Goal: Find specific fact: Find specific fact

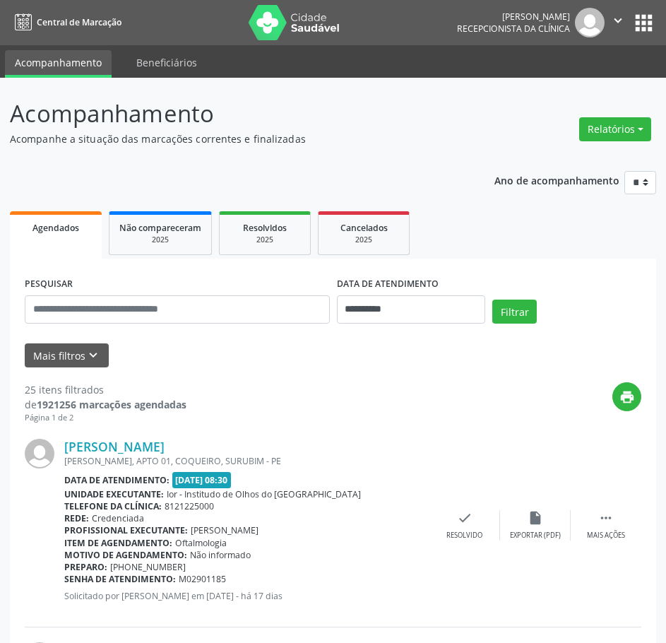
select select "*"
drag, startPoint x: 0, startPoint y: 0, endPoint x: 368, endPoint y: 311, distance: 481.8
click at [368, 311] on input "**********" at bounding box center [411, 309] width 149 height 28
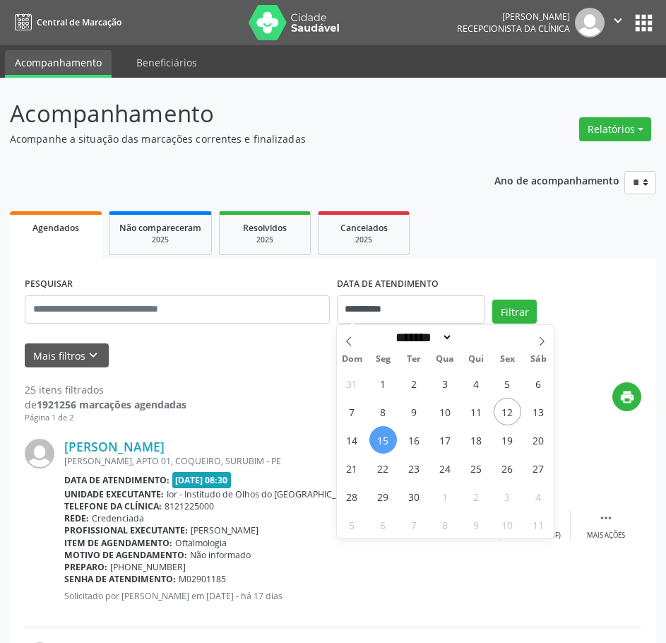
click at [391, 441] on span "15" at bounding box center [384, 440] width 28 height 28
type input "**********"
click at [391, 441] on span "15" at bounding box center [384, 440] width 28 height 28
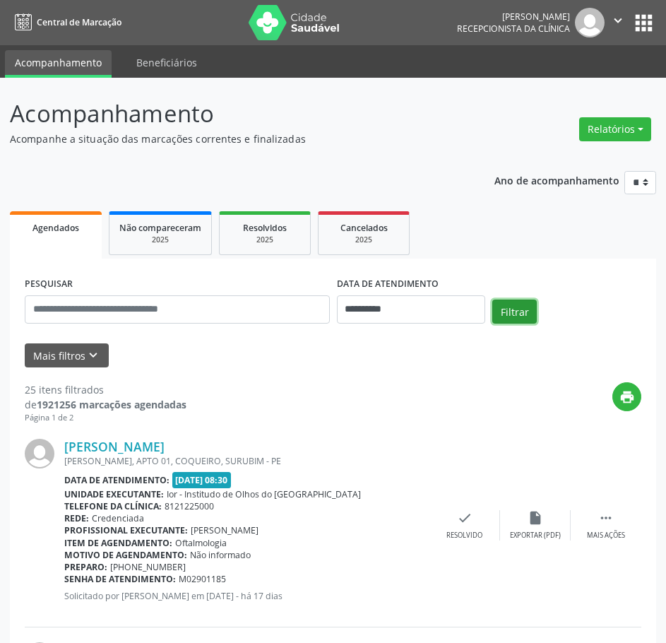
click at [509, 309] on button "Filtrar" at bounding box center [514, 312] width 45 height 24
click at [143, 442] on link "[PERSON_NAME]" at bounding box center [114, 447] width 100 height 16
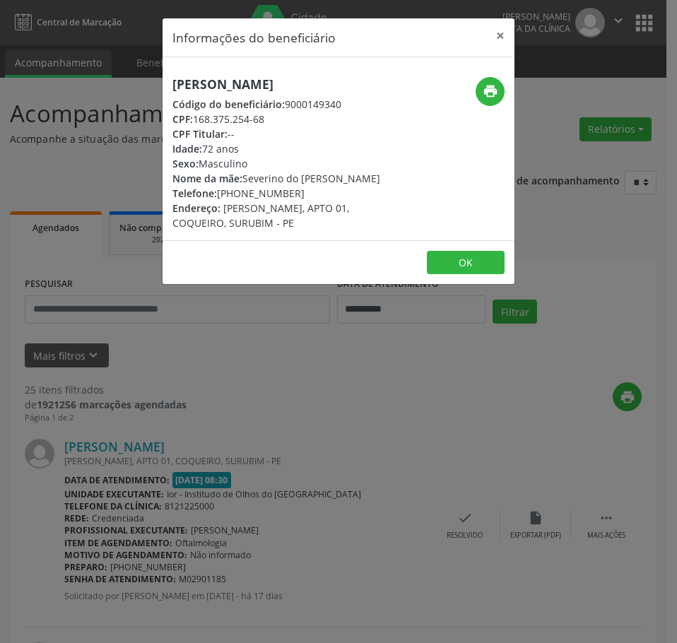
drag, startPoint x: 270, startPoint y: 120, endPoint x: 195, endPoint y: 120, distance: 74.9
click at [195, 120] on div "CPF: 168.375.254-68" at bounding box center [279, 119] width 215 height 15
copy div "168.375.254-68"
drag, startPoint x: 297, startPoint y: 194, endPoint x: 218, endPoint y: 195, distance: 79.1
click at [218, 195] on div "Telefone: [PHONE_NUMBER]" at bounding box center [279, 193] width 215 height 15
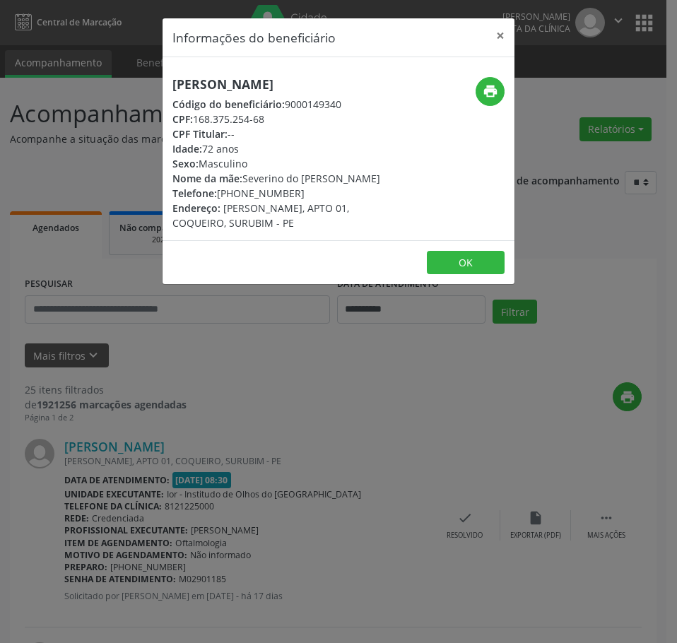
copy div "[PHONE_NUMBER]"
click at [476, 87] on button "print" at bounding box center [490, 91] width 29 height 29
click at [278, 367] on div "Informações do beneficiário × [PERSON_NAME] Código do beneficiário: 9000149340 …" at bounding box center [338, 321] width 677 height 643
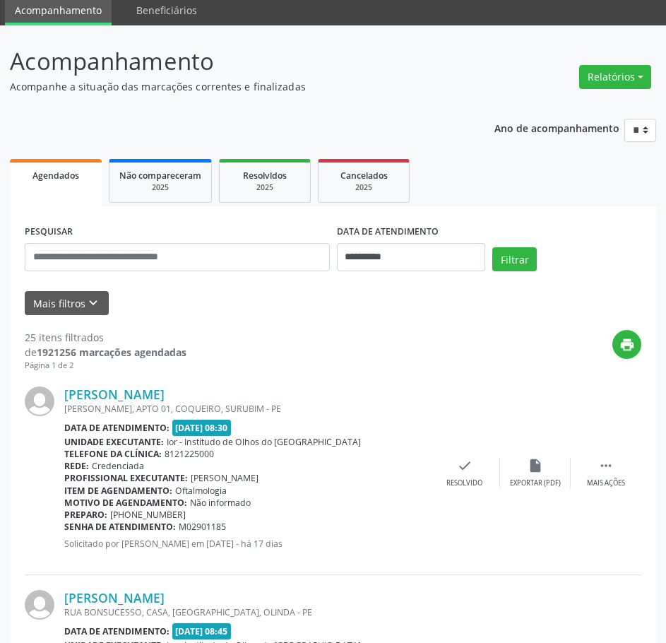
scroll to position [141, 0]
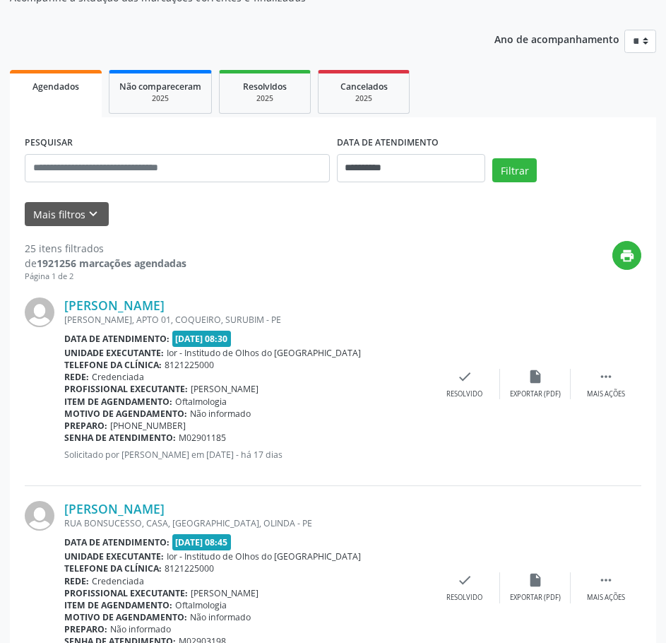
drag, startPoint x: 232, startPoint y: 439, endPoint x: 65, endPoint y: 435, distance: 166.8
click at [65, 435] on div "Senha de atendimento: M02901185" at bounding box center [246, 438] width 365 height 12
copy div "Senha de atendimento: M02901185"
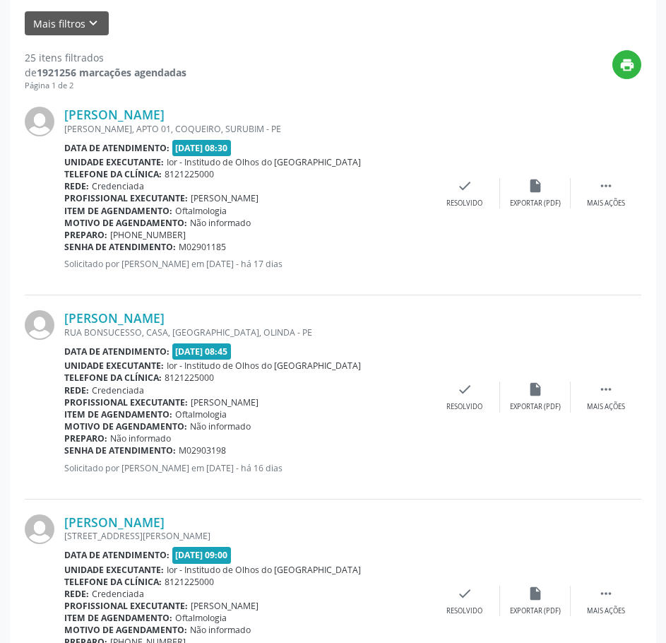
scroll to position [353, 0]
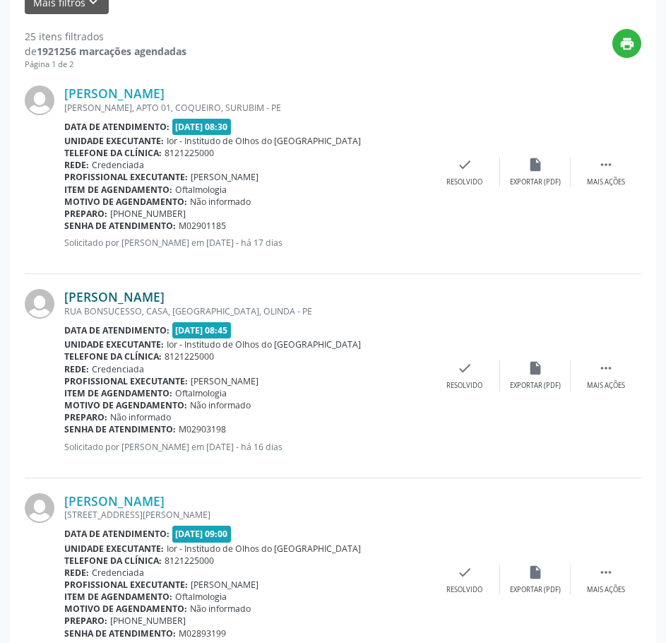
click at [117, 301] on link "[PERSON_NAME]" at bounding box center [114, 297] width 100 height 16
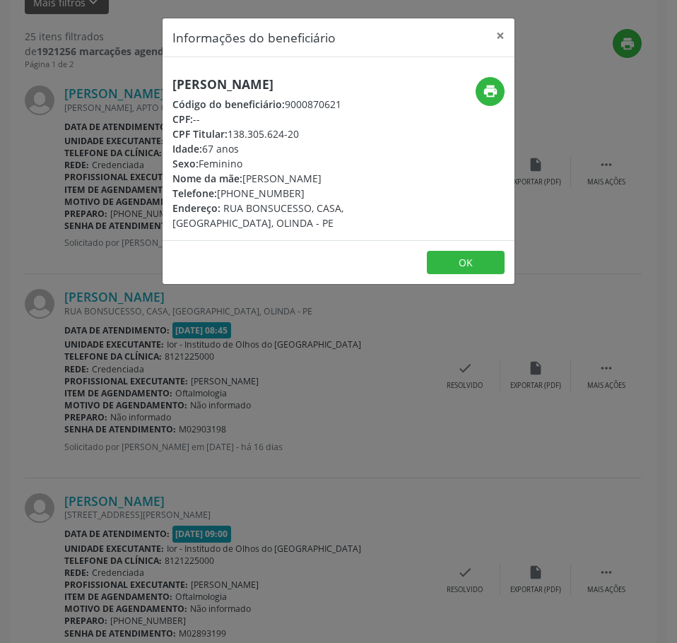
click at [254, 85] on h5 "[PERSON_NAME]" at bounding box center [279, 84] width 215 height 15
copy div "[PERSON_NAME]"
click at [478, 83] on button "print" at bounding box center [490, 91] width 29 height 29
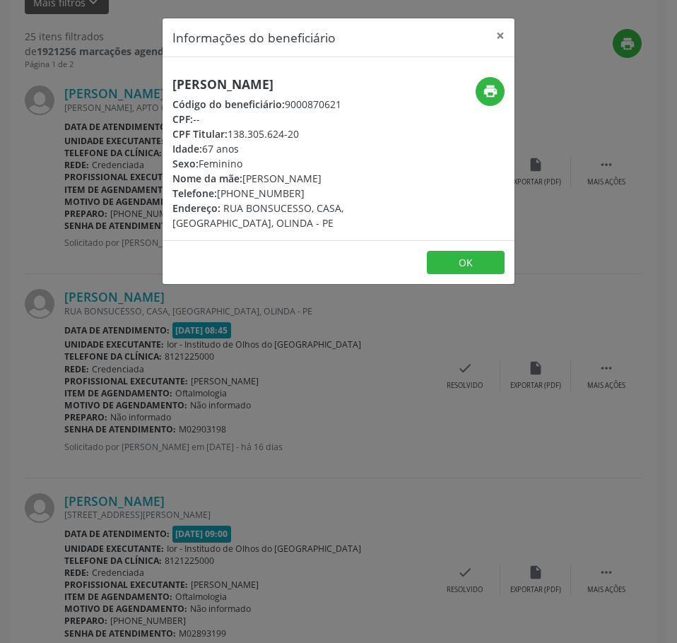
click at [242, 408] on div "Informações do beneficiário × [PERSON_NAME] Código do beneficiário: 9000870621 …" at bounding box center [338, 321] width 677 height 643
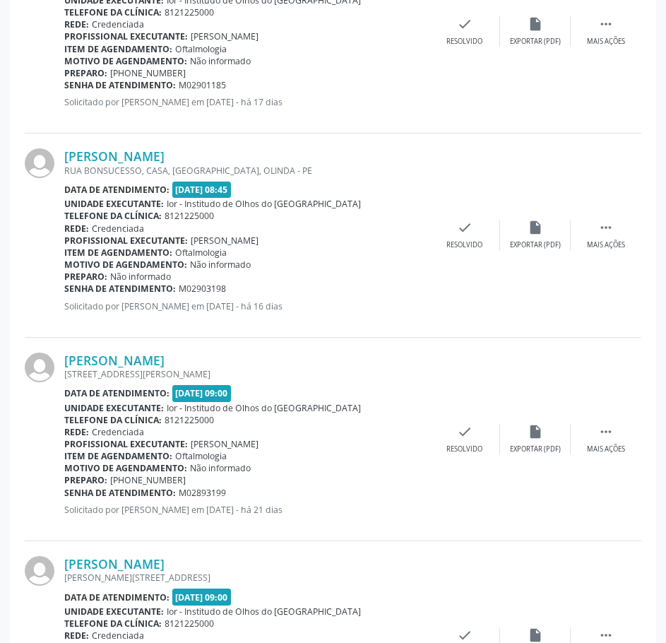
scroll to position [495, 0]
drag, startPoint x: 233, startPoint y: 303, endPoint x: 219, endPoint y: 292, distance: 18.1
click at [219, 292] on div "[PERSON_NAME] [GEOGRAPHIC_DATA], CASA, [GEOGRAPHIC_DATA], OLINDA - PE Data de a…" at bounding box center [246, 234] width 365 height 173
click at [236, 287] on div "Senha de atendimento: M02903198" at bounding box center [246, 288] width 365 height 12
click at [240, 287] on div "Senha de atendimento: M02903198" at bounding box center [246, 288] width 365 height 12
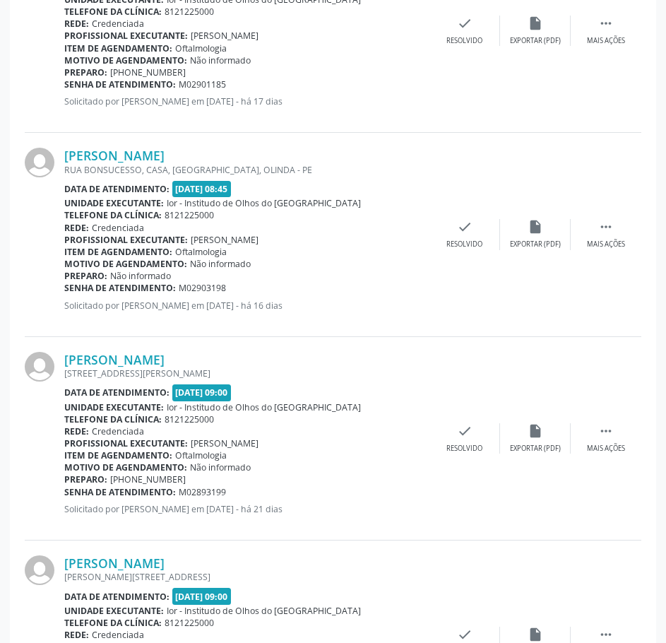
drag, startPoint x: 230, startPoint y: 288, endPoint x: 66, endPoint y: 288, distance: 163.2
click at [66, 288] on div "Senha de atendimento: M02903198" at bounding box center [246, 288] width 365 height 12
copy div "Senha de atendimento: M02903198"
click at [148, 158] on link "[PERSON_NAME]" at bounding box center [114, 156] width 100 height 16
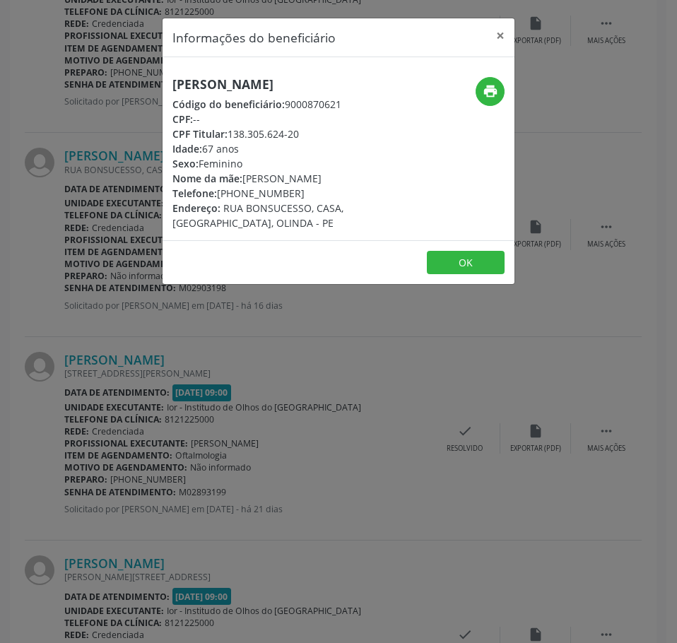
click at [193, 343] on div "Informações do beneficiário × [PERSON_NAME] Código do beneficiário: 9000870621 …" at bounding box center [338, 321] width 677 height 643
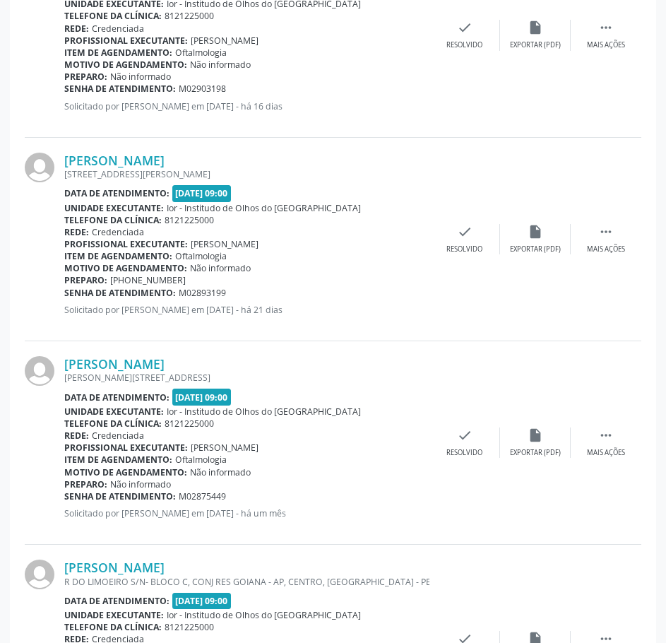
scroll to position [707, 0]
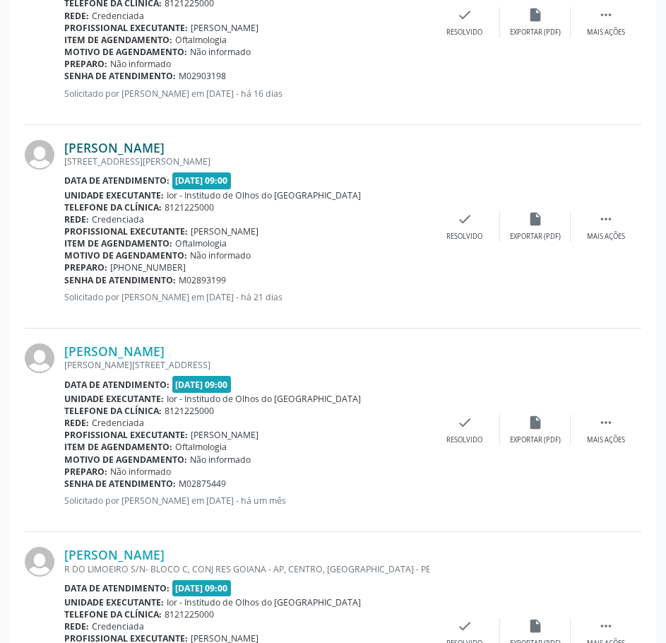
click at [165, 144] on link "[PERSON_NAME]" at bounding box center [114, 148] width 100 height 16
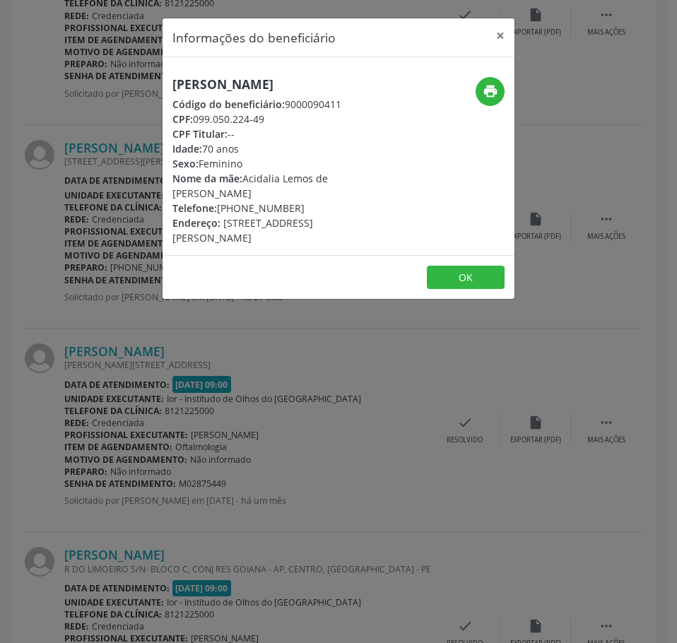
click at [254, 77] on h5 "[PERSON_NAME]" at bounding box center [279, 84] width 215 height 15
copy div "[PERSON_NAME]"
click at [184, 425] on div "Informações do beneficiário × [PERSON_NAME] Código do beneficiário: 9000090411 …" at bounding box center [338, 321] width 677 height 643
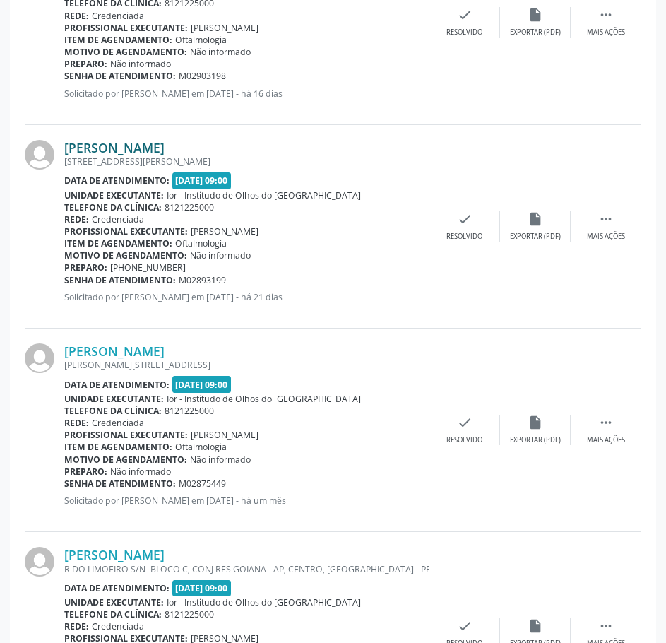
click at [165, 148] on link "[PERSON_NAME]" at bounding box center [114, 148] width 100 height 16
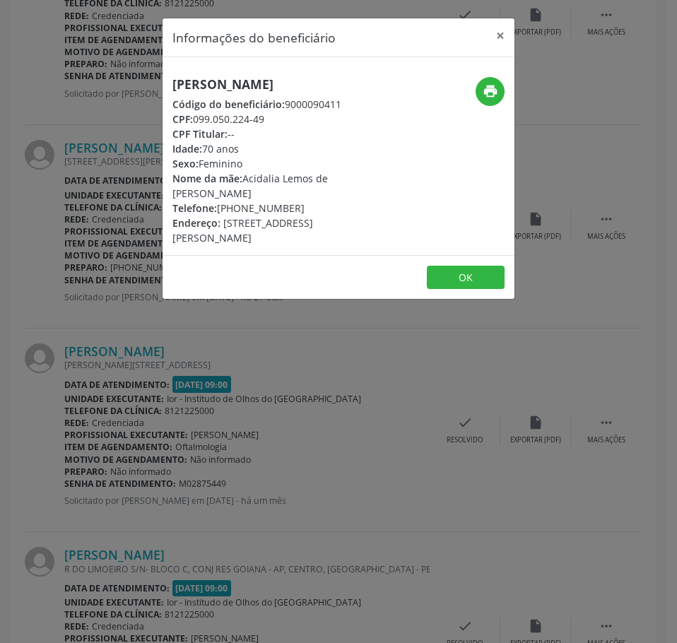
drag, startPoint x: 268, startPoint y: 117, endPoint x: 191, endPoint y: 121, distance: 76.4
click at [191, 121] on div "CPF: 099.050.224-49" at bounding box center [279, 119] width 215 height 15
copy div "099.050.224-49"
click at [326, 365] on div "Informações do beneficiário × [PERSON_NAME] Código do beneficiário: 9000090411 …" at bounding box center [338, 321] width 677 height 643
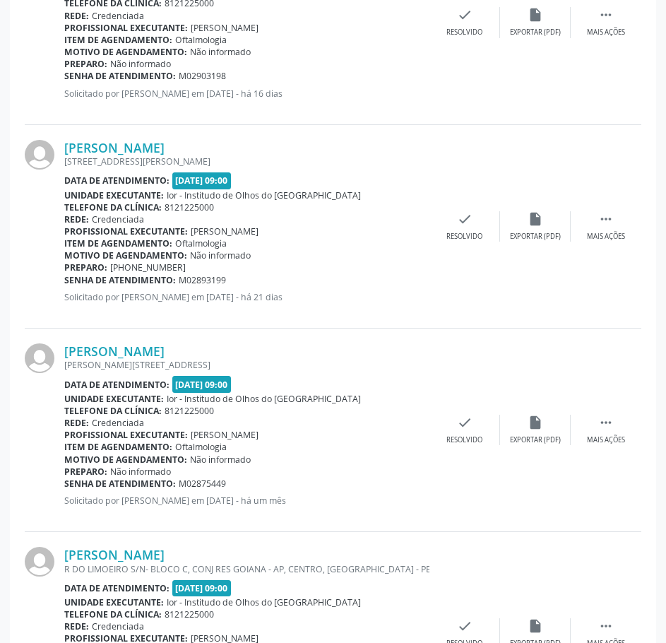
drag, startPoint x: 232, startPoint y: 280, endPoint x: 63, endPoint y: 277, distance: 168.9
click at [64, 278] on div "[PERSON_NAME] [STREET_ADDRESS][PERSON_NAME] Data de atendimento: [DATE] 09:00 U…" at bounding box center [333, 226] width 617 height 203
copy div "[PERSON_NAME] [STREET_ADDRESS][PERSON_NAME] Data de atendimento: [DATE] 09:00 U…"
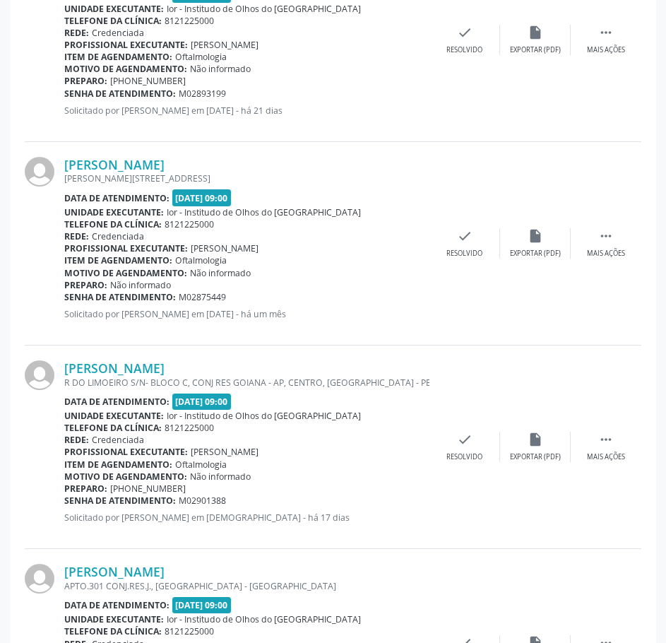
scroll to position [919, 0]
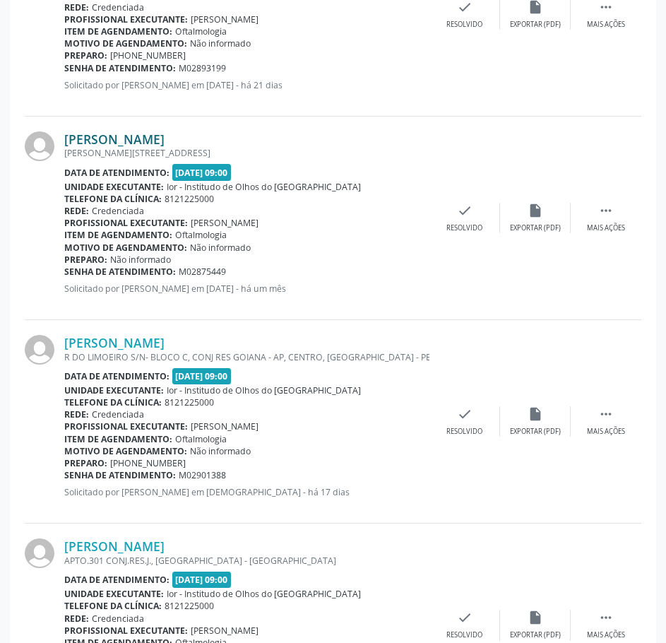
click at [165, 132] on link "[PERSON_NAME]" at bounding box center [114, 139] width 100 height 16
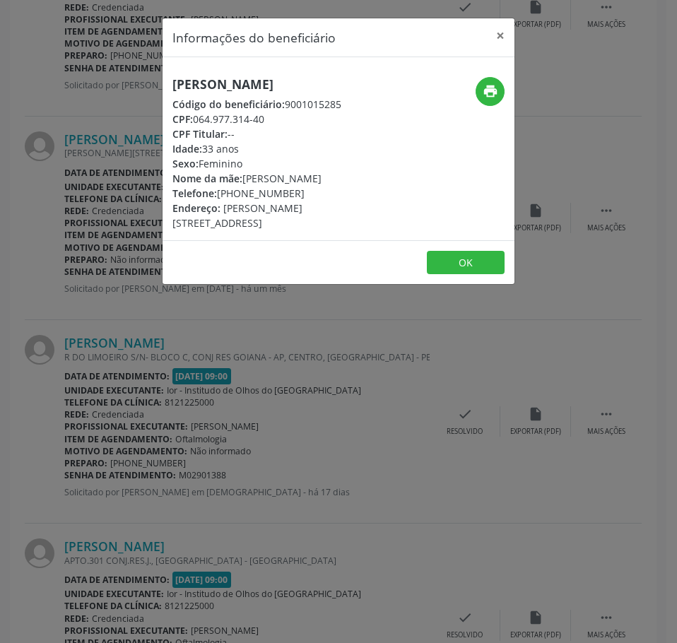
drag, startPoint x: 271, startPoint y: 134, endPoint x: 198, endPoint y: 134, distance: 73.5
click at [198, 126] on div "CPF: 064.977.314-40" at bounding box center [279, 119] width 215 height 15
copy div "064.977.314-40"
click at [362, 475] on div "Informações do beneficiário × [PERSON_NAME] Código do beneficiário: 9001015285 …" at bounding box center [338, 321] width 677 height 643
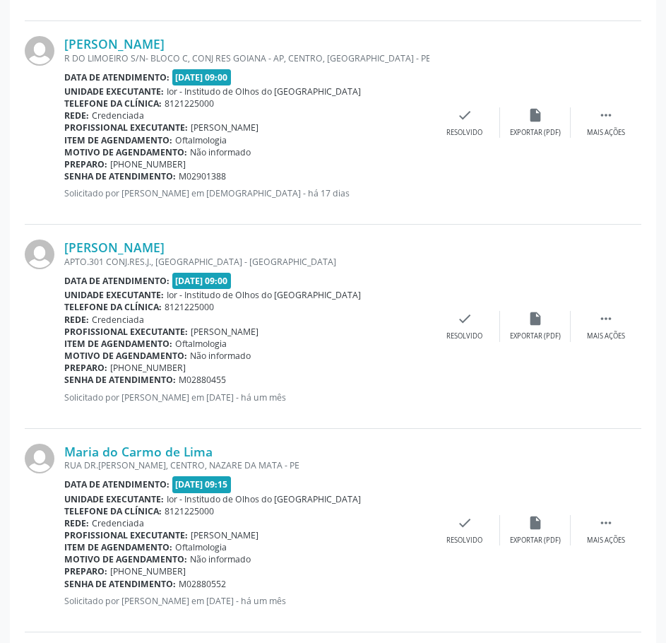
scroll to position [1131, 0]
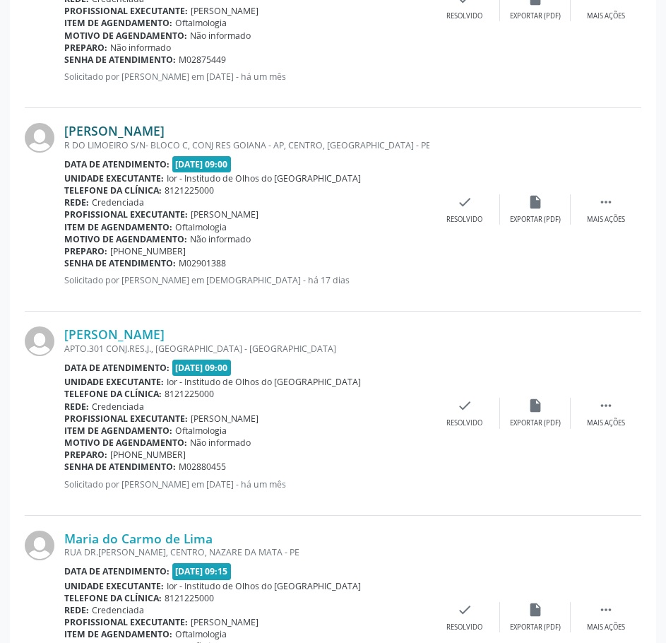
click at [165, 129] on link "[PERSON_NAME]" at bounding box center [114, 131] width 100 height 16
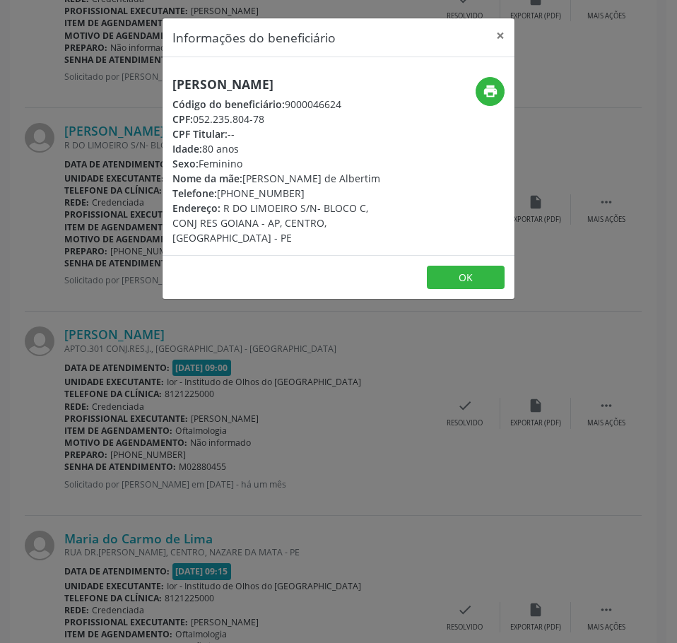
drag, startPoint x: 265, startPoint y: 121, endPoint x: 195, endPoint y: 116, distance: 70.1
click at [195, 116] on div "CPF: 052.235.804-78" at bounding box center [279, 119] width 215 height 15
copy div "052.235.804-78"
click at [264, 400] on div "Informações do beneficiário × [PERSON_NAME] Código do beneficiário: 9000046624 …" at bounding box center [338, 321] width 677 height 643
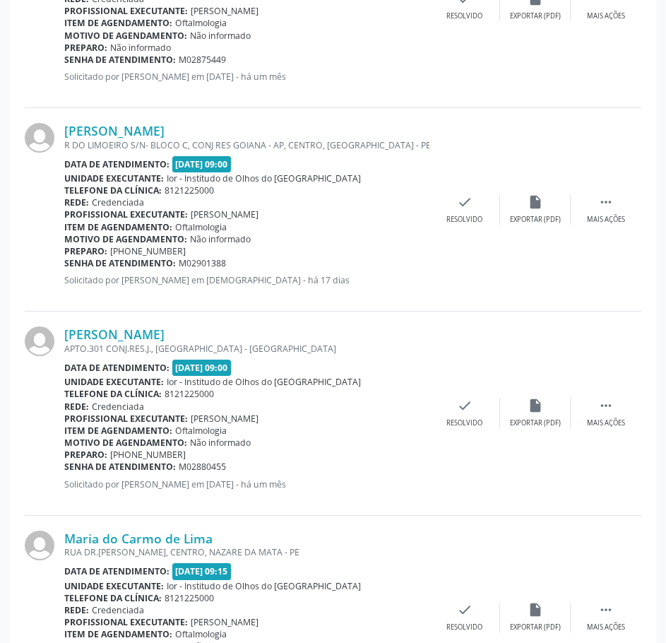
drag, startPoint x: 228, startPoint y: 266, endPoint x: 64, endPoint y: 263, distance: 163.9
click at [64, 263] on div "Senha de atendimento: M02901388" at bounding box center [246, 263] width 365 height 12
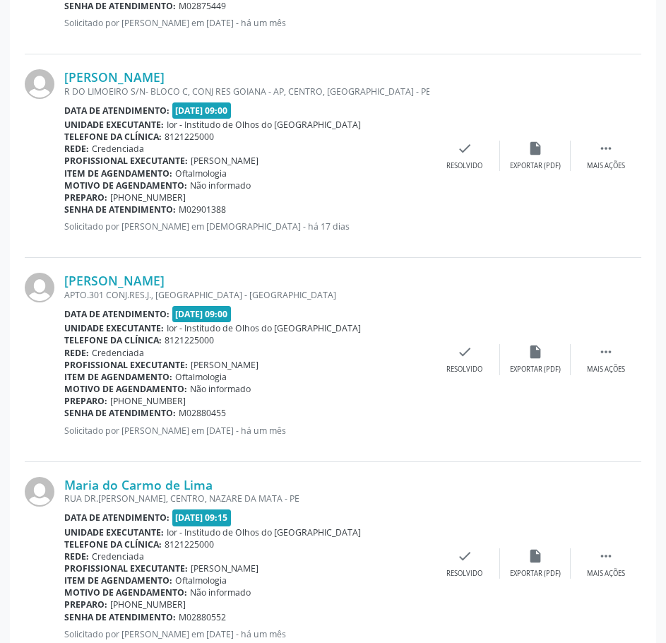
scroll to position [1272, 0]
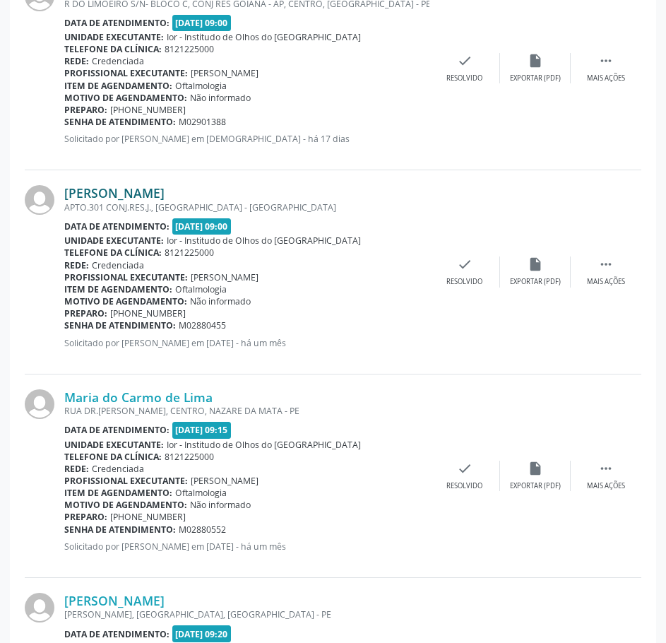
click at [165, 200] on link "[PERSON_NAME]" at bounding box center [114, 193] width 100 height 16
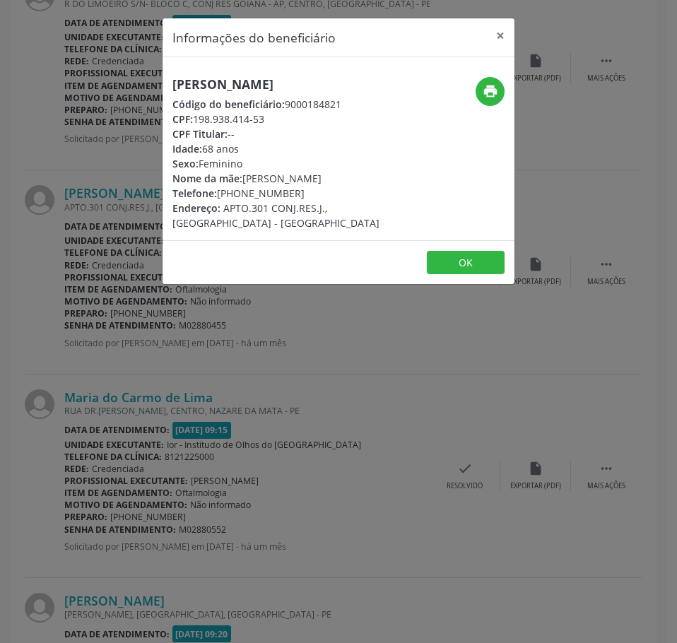
drag, startPoint x: 266, startPoint y: 132, endPoint x: 194, endPoint y: 133, distance: 72.1
click at [194, 126] on div "CPF: 198.938.414-53" at bounding box center [279, 119] width 215 height 15
click at [496, 514] on div "Informações do beneficiário × [PERSON_NAME] Código do beneficiário: 9000184821 …" at bounding box center [338, 321] width 677 height 643
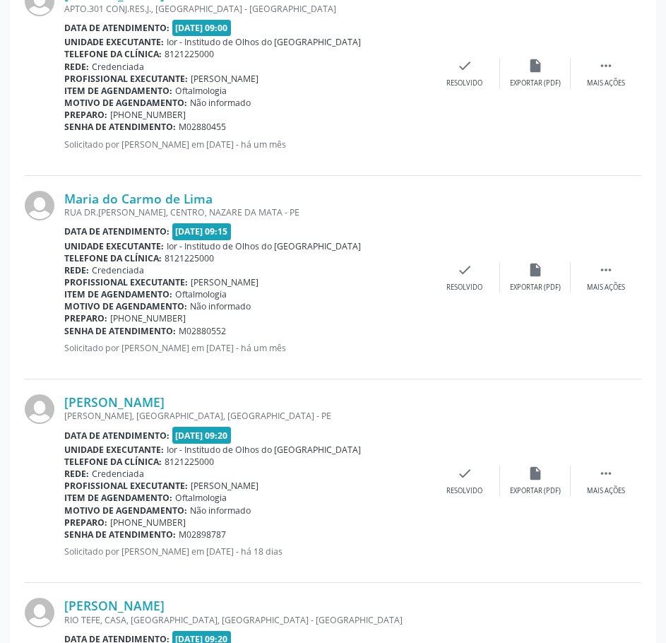
scroll to position [1484, 0]
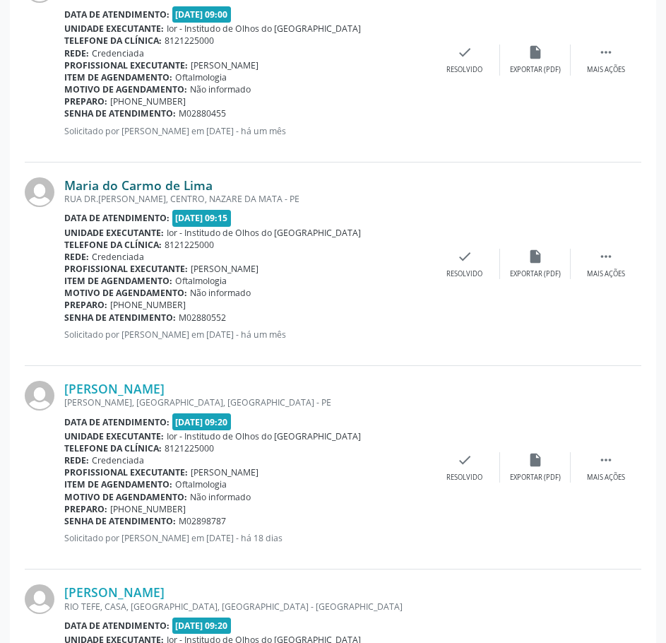
click at [171, 184] on link "Maria do Carmo de Lima" at bounding box center [138, 185] width 148 height 16
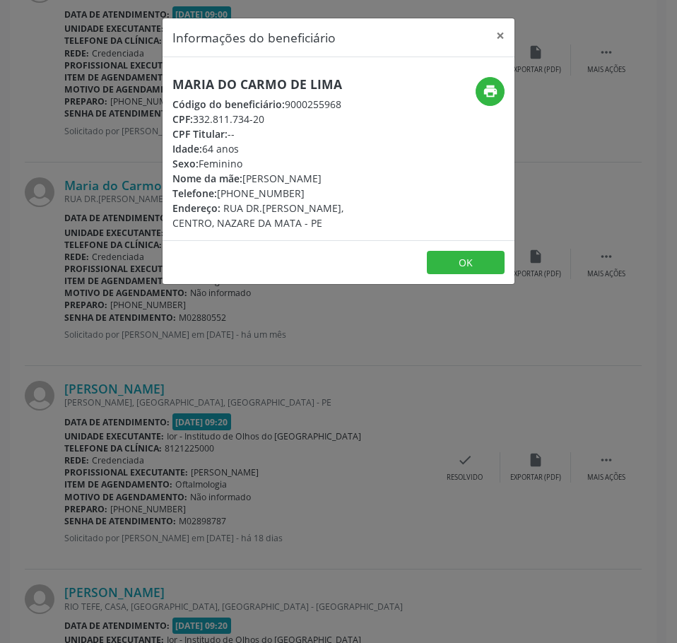
drag, startPoint x: 264, startPoint y: 122, endPoint x: 197, endPoint y: 121, distance: 66.4
click at [197, 121] on div "CPF: 332.811.734-20" at bounding box center [279, 119] width 215 height 15
click at [286, 412] on div "Informações do beneficiário × Maria do Carmo de [GEOGRAPHIC_DATA] Código do ben…" at bounding box center [338, 321] width 677 height 643
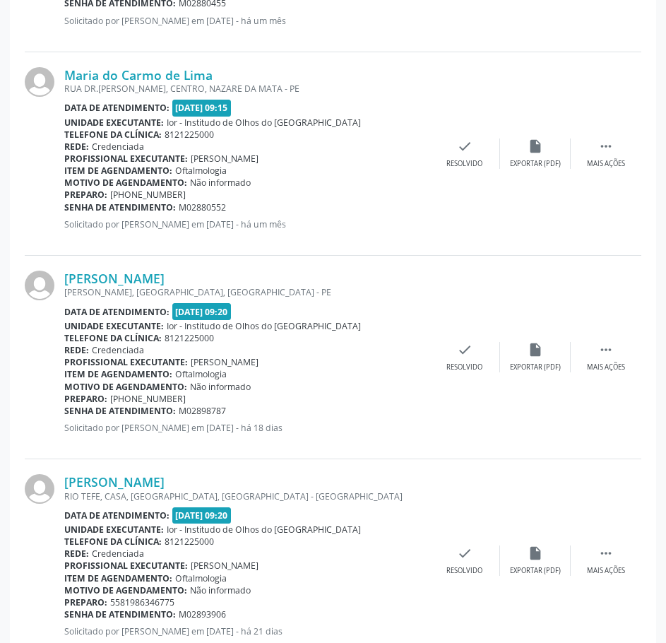
scroll to position [1625, 0]
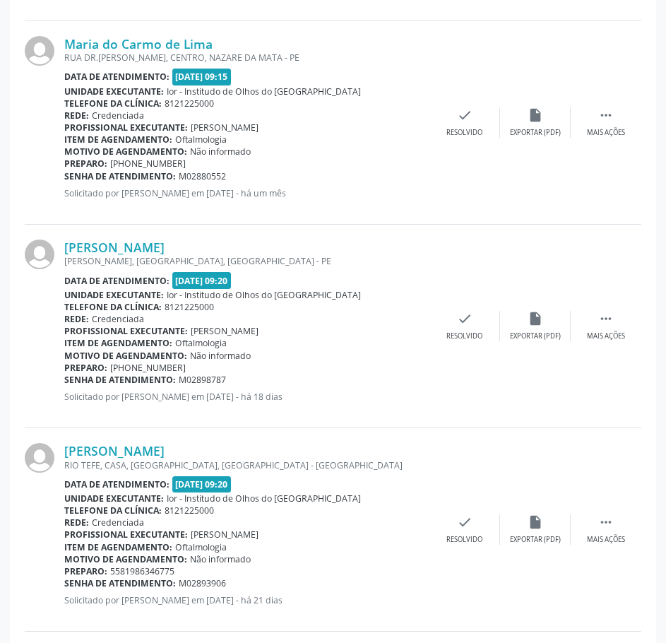
drag, startPoint x: 232, startPoint y: 179, endPoint x: 65, endPoint y: 181, distance: 166.8
click at [65, 181] on div "Senha de atendimento: M02880552" at bounding box center [246, 176] width 365 height 12
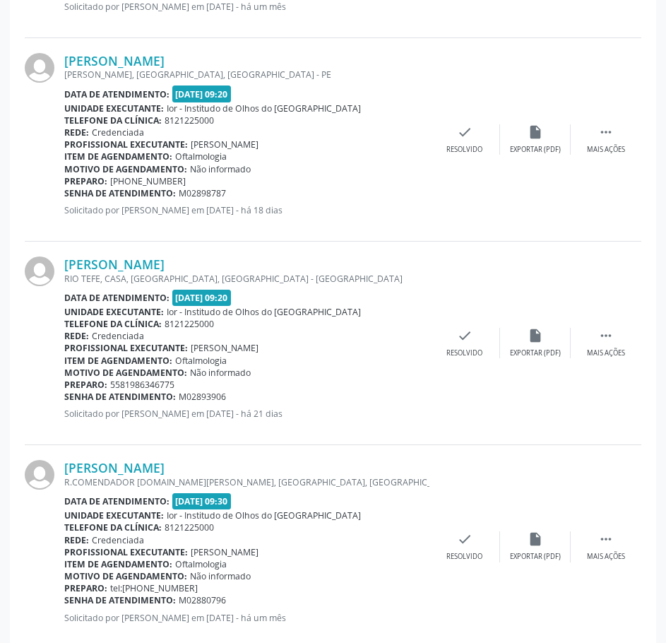
scroll to position [1837, 0]
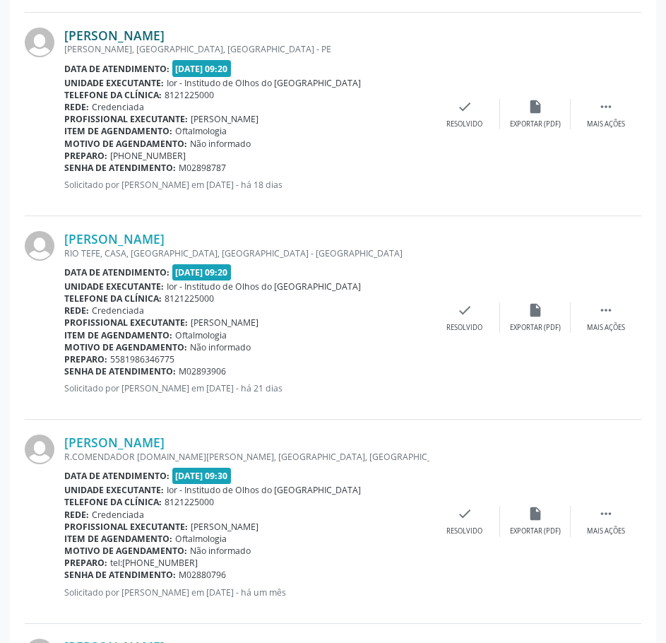
click at [163, 41] on link "[PERSON_NAME]" at bounding box center [114, 36] width 100 height 16
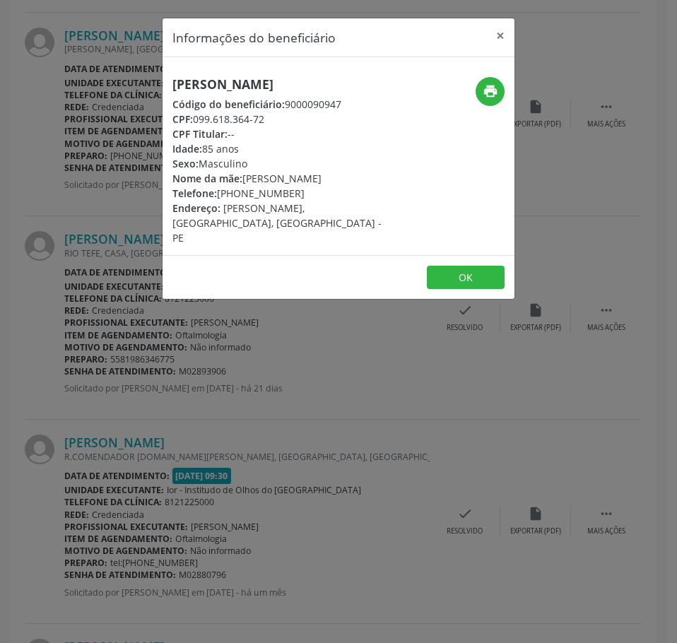
drag, startPoint x: 271, startPoint y: 119, endPoint x: 196, endPoint y: 119, distance: 75.6
click at [196, 119] on div "CPF: 099.618.364-72" at bounding box center [279, 119] width 215 height 15
click at [89, 228] on div "Informações do beneficiário × [PERSON_NAME] Código do beneficiário: 9000090947 …" at bounding box center [338, 321] width 677 height 643
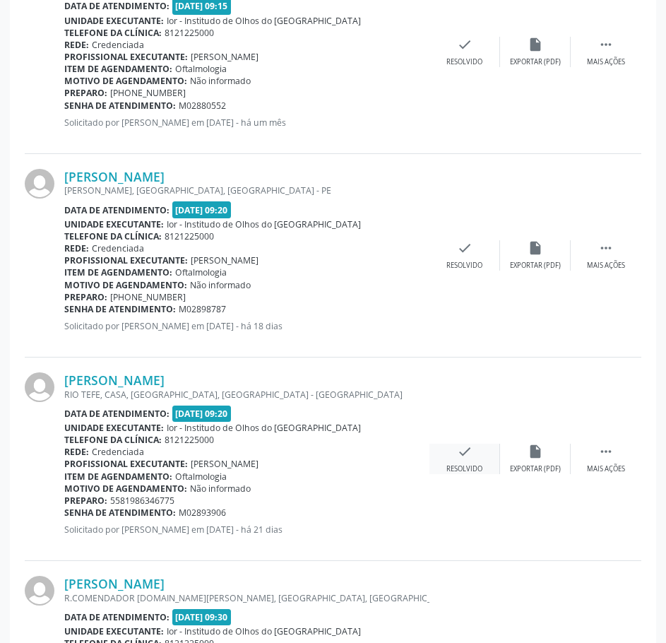
scroll to position [1766, 0]
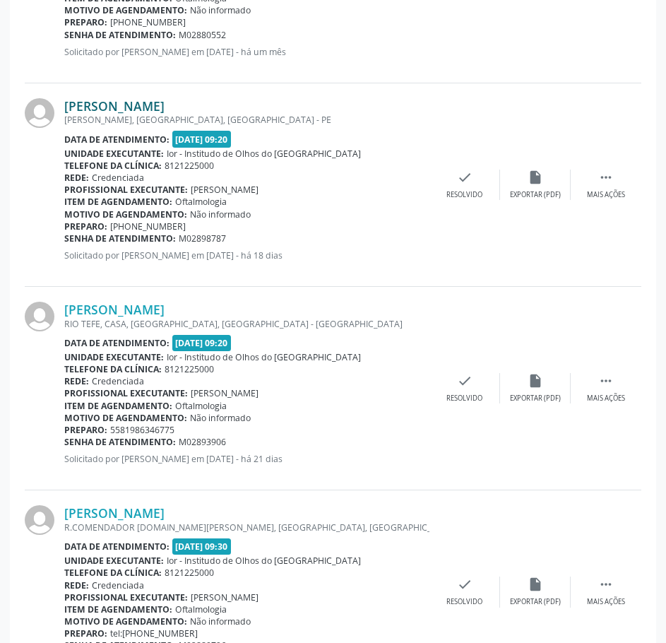
click at [158, 110] on link "[PERSON_NAME]" at bounding box center [114, 106] width 100 height 16
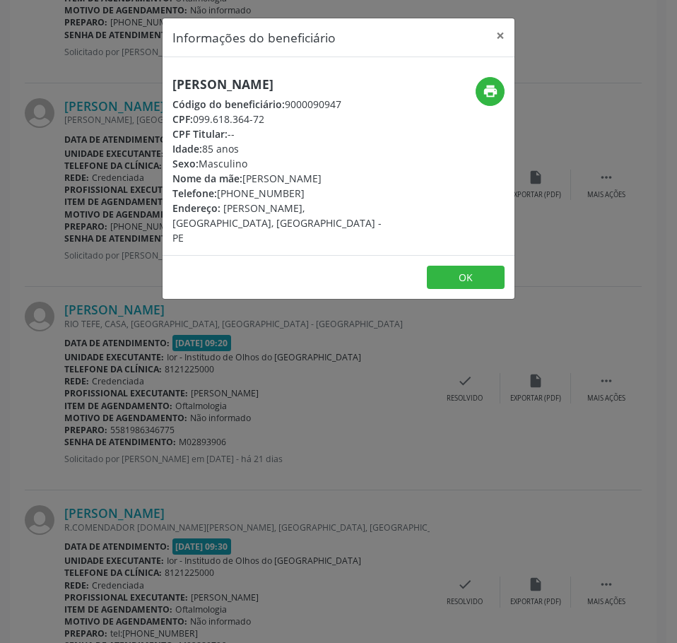
click at [261, 82] on h5 "[PERSON_NAME]" at bounding box center [279, 84] width 215 height 15
click at [83, 124] on div "Informações do beneficiário × [PERSON_NAME] Código do beneficiário: 9000090947 …" at bounding box center [338, 321] width 677 height 643
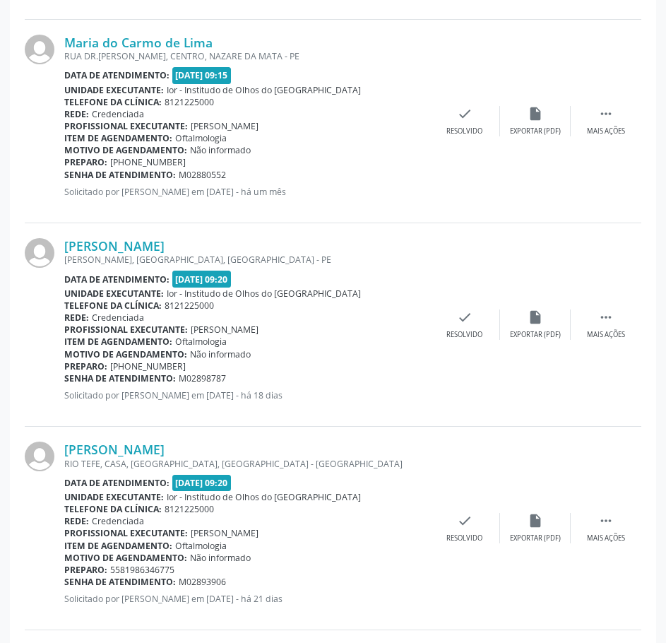
scroll to position [1625, 0]
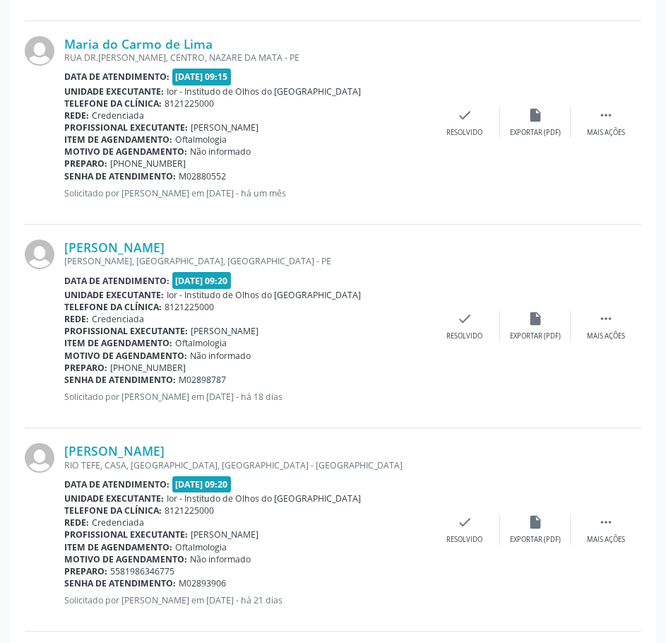
click at [305, 368] on div "Preparo: [PHONE_NUMBER]" at bounding box center [246, 368] width 365 height 12
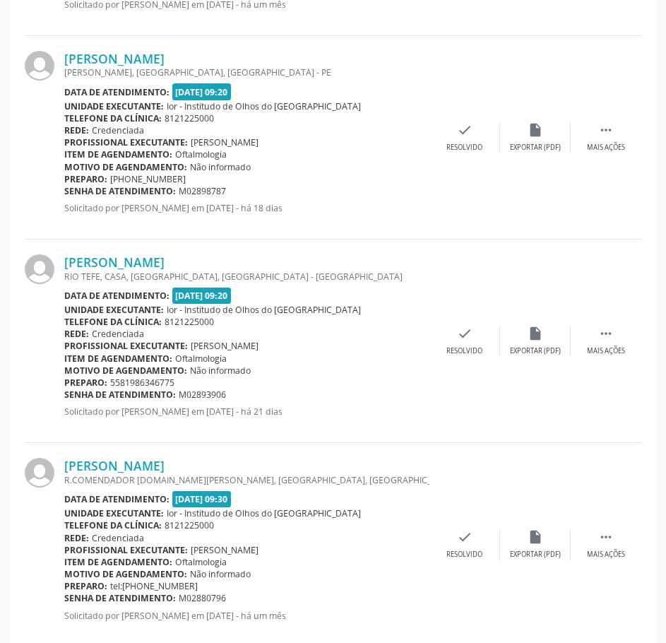
scroll to position [1837, 0]
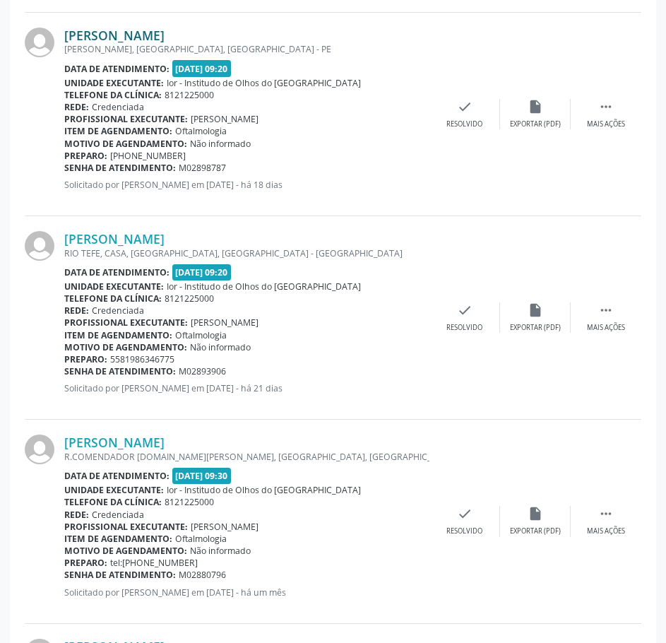
click at [165, 38] on link "[PERSON_NAME]" at bounding box center [114, 36] width 100 height 16
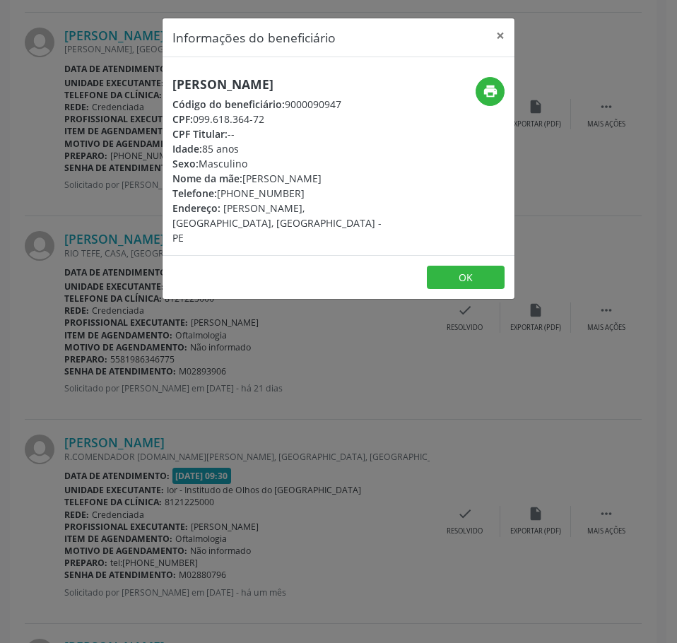
click at [289, 88] on h5 "[PERSON_NAME]" at bounding box center [279, 84] width 215 height 15
click at [458, 463] on div "Informações do beneficiário × [PERSON_NAME] Código do beneficiário: 9000090947 …" at bounding box center [338, 321] width 677 height 643
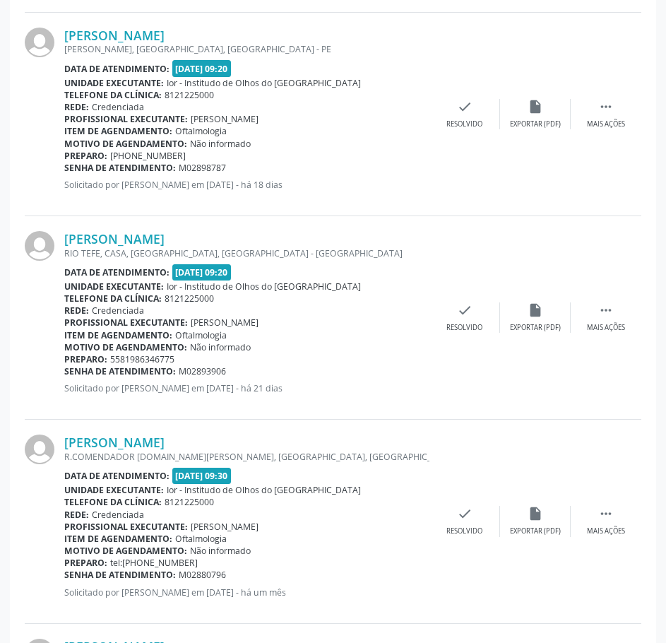
drag, startPoint x: 232, startPoint y: 167, endPoint x: 65, endPoint y: 170, distance: 167.5
click at [65, 170] on div "Senha de atendimento: M02898787" at bounding box center [246, 168] width 365 height 12
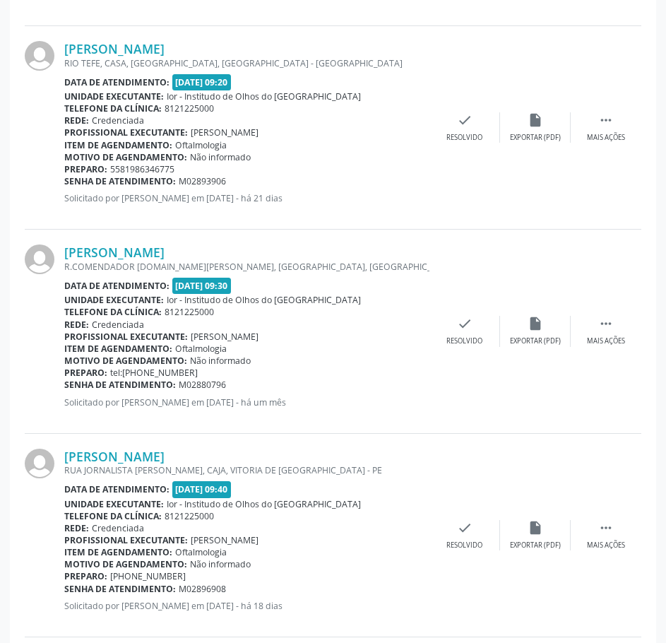
scroll to position [2049, 0]
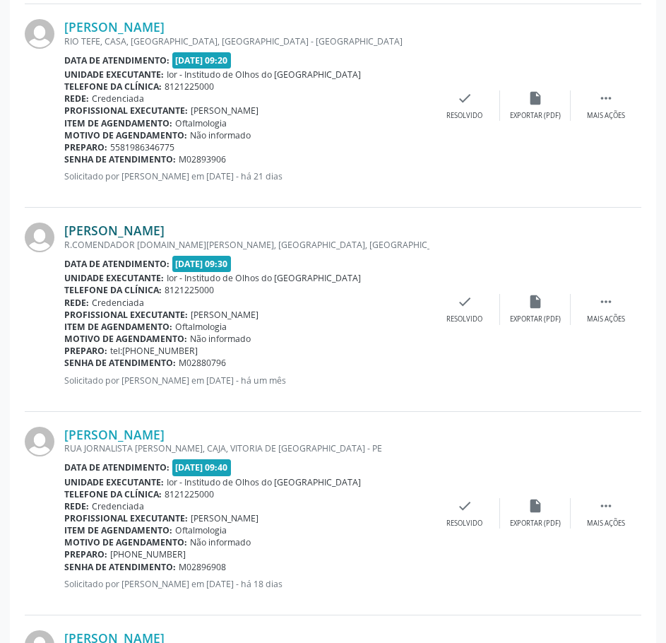
click at [165, 232] on link "[PERSON_NAME]" at bounding box center [114, 231] width 100 height 16
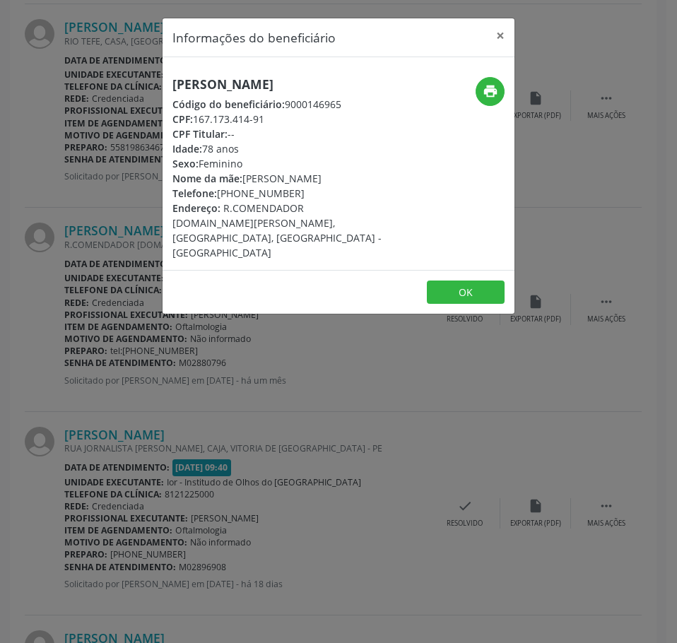
drag, startPoint x: 264, startPoint y: 118, endPoint x: 198, endPoint y: 119, distance: 66.4
click at [198, 119] on div "CPF: 167.173.414-91" at bounding box center [279, 119] width 215 height 15
click at [103, 229] on div "Informações do beneficiário × [PERSON_NAME] Código do beneficiário: 9000146965 …" at bounding box center [338, 321] width 677 height 643
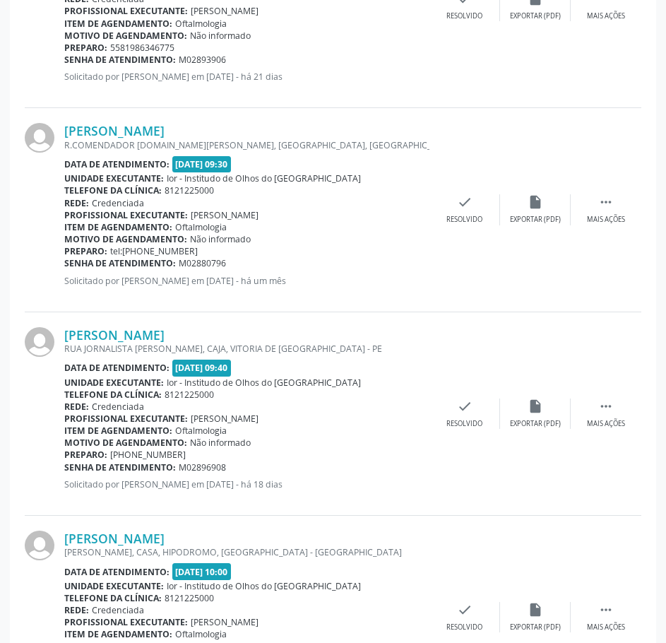
scroll to position [2190, 0]
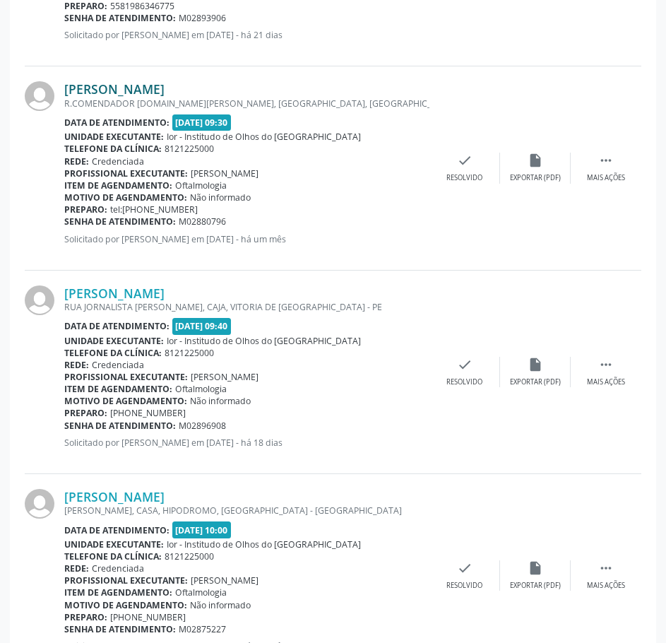
click at [83, 90] on link "[PERSON_NAME]" at bounding box center [114, 89] width 100 height 16
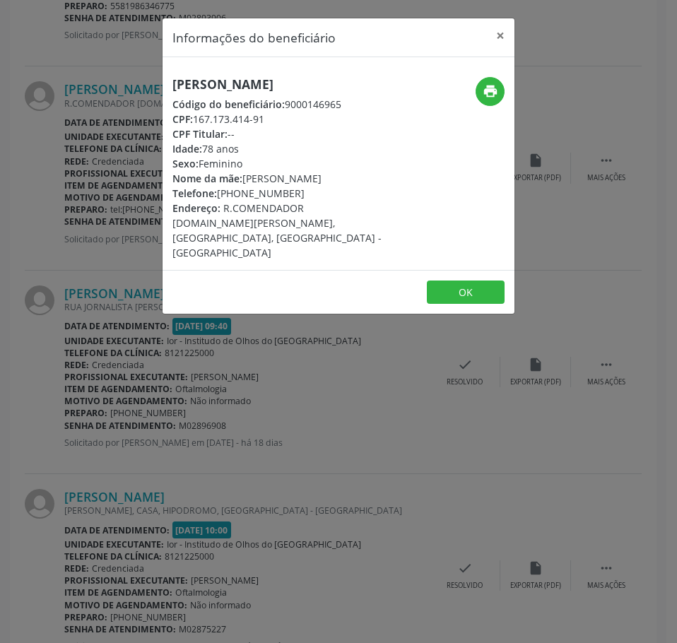
click at [313, 370] on div "Informações do beneficiário × [PERSON_NAME] Código do beneficiário: 9000146965 …" at bounding box center [338, 321] width 677 height 643
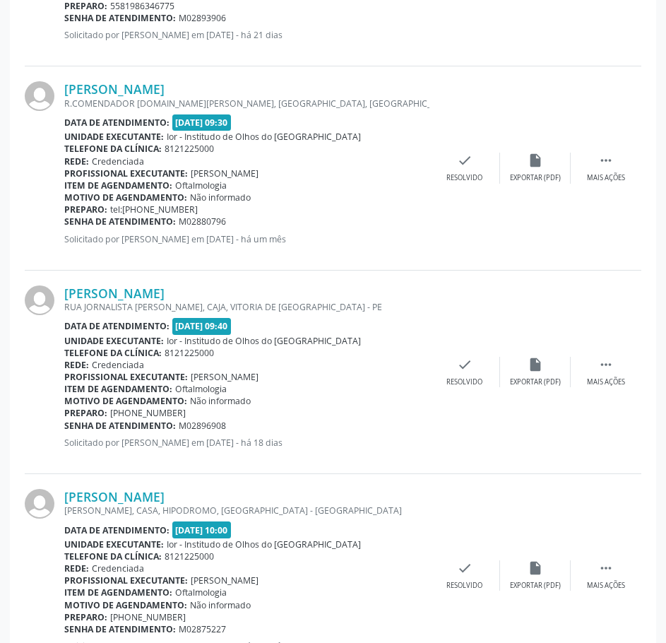
drag, startPoint x: 232, startPoint y: 220, endPoint x: 66, endPoint y: 221, distance: 165.3
click at [66, 221] on div "Senha de atendimento: M02880796" at bounding box center [246, 222] width 365 height 12
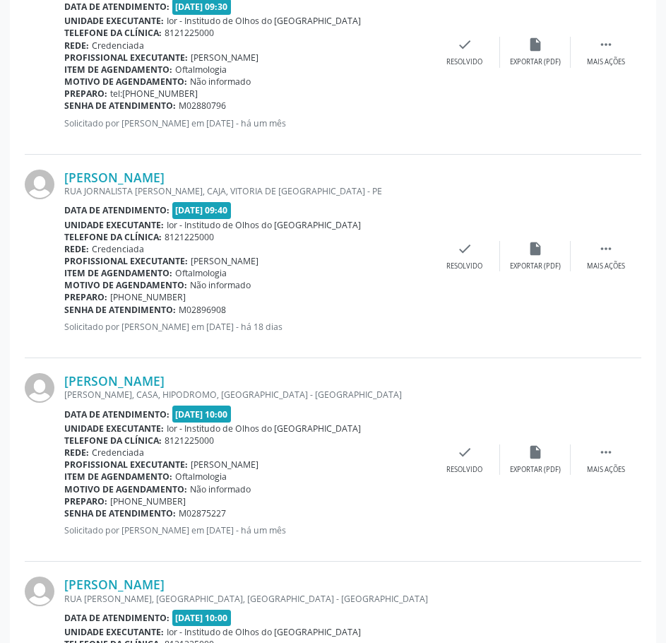
scroll to position [2332, 0]
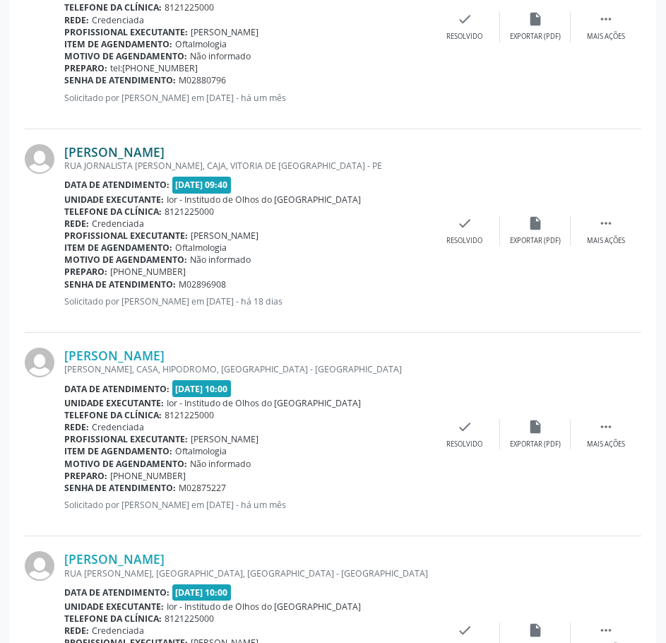
click at [163, 157] on link "[PERSON_NAME]" at bounding box center [114, 152] width 100 height 16
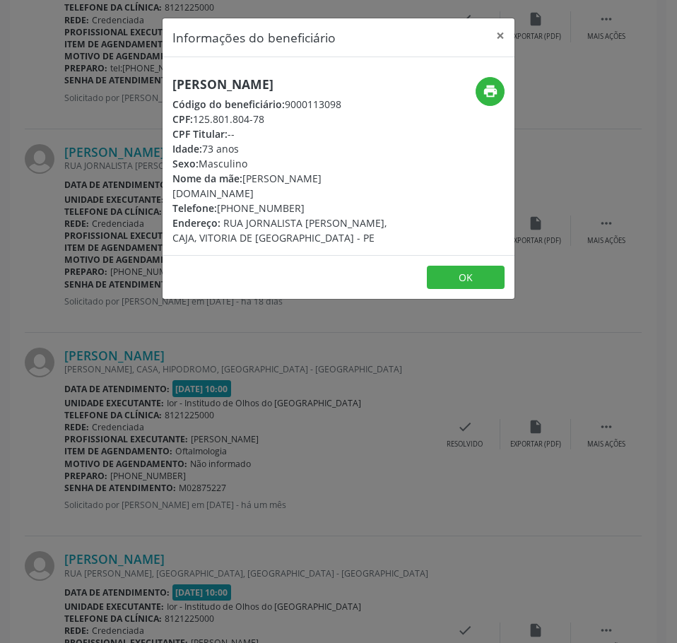
drag, startPoint x: 268, startPoint y: 119, endPoint x: 194, endPoint y: 120, distance: 74.2
click at [194, 120] on div "CPF: 125.801.804-78" at bounding box center [279, 119] width 215 height 15
click at [83, 188] on div "Informações do beneficiário × [PERSON_NAME] Código do beneficiário: 9000113098 …" at bounding box center [338, 321] width 677 height 643
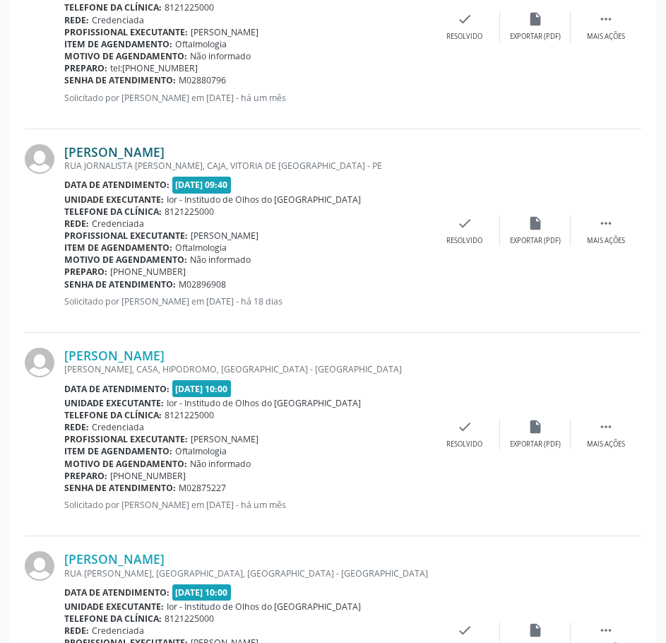
click at [137, 155] on link "[PERSON_NAME]" at bounding box center [114, 152] width 100 height 16
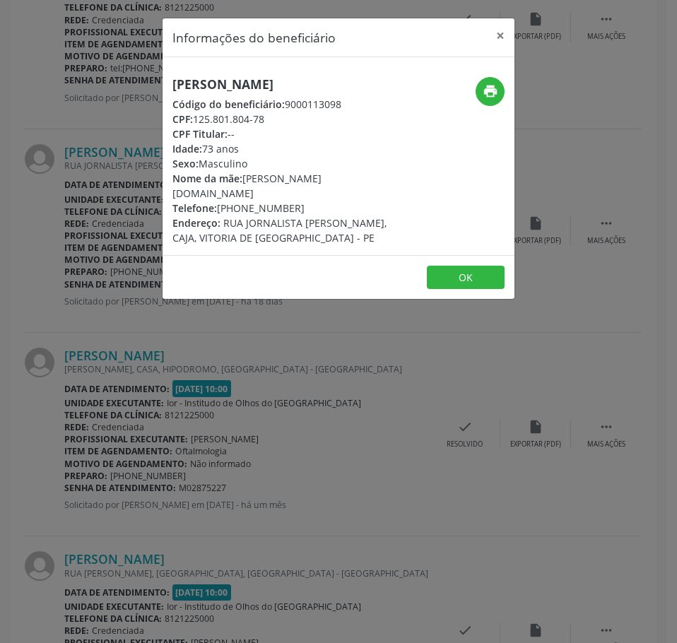
drag, startPoint x: 266, startPoint y: 118, endPoint x: 196, endPoint y: 117, distance: 69.2
click at [196, 117] on div "CPF: 125.801.804-78" at bounding box center [279, 119] width 215 height 15
click at [249, 434] on div "Informações do beneficiário × [PERSON_NAME] Código do beneficiário: 9000113098 …" at bounding box center [338, 321] width 677 height 643
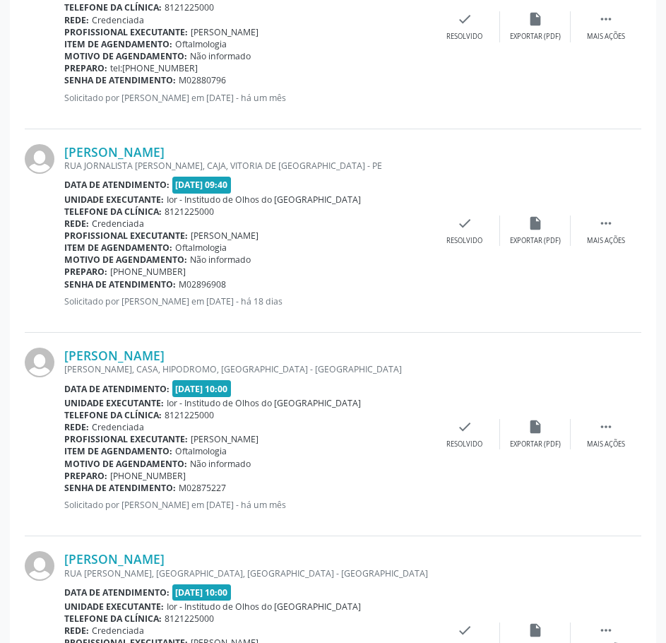
drag, startPoint x: 227, startPoint y: 285, endPoint x: 64, endPoint y: 280, distance: 163.3
click at [64, 280] on div "[PERSON_NAME] RUA JORNALISTA [PERSON_NAME], [GEOGRAPHIC_DATA], VITORIA DE [GEOG…" at bounding box center [333, 230] width 617 height 203
click at [342, 254] on div "Motivo de agendamento: Não informado" at bounding box center [246, 260] width 365 height 12
drag, startPoint x: 228, startPoint y: 285, endPoint x: 64, endPoint y: 281, distance: 163.3
click at [64, 281] on div "Senha de atendimento: M02896908" at bounding box center [246, 284] width 365 height 12
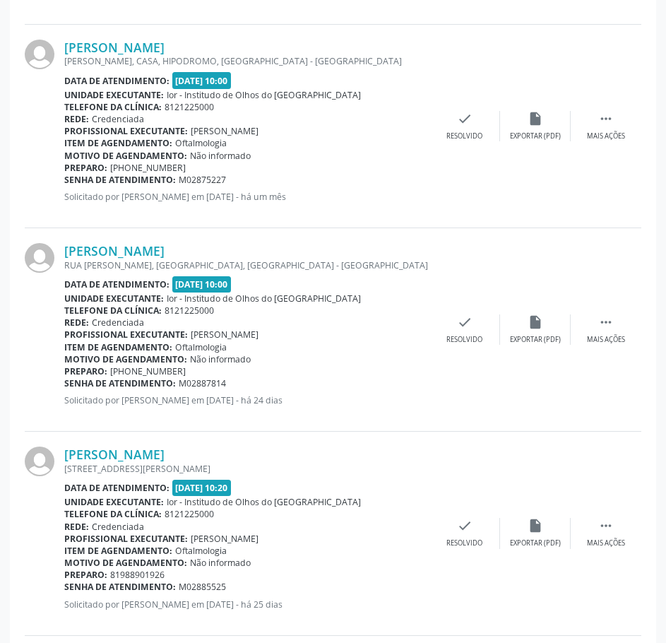
scroll to position [2614, 0]
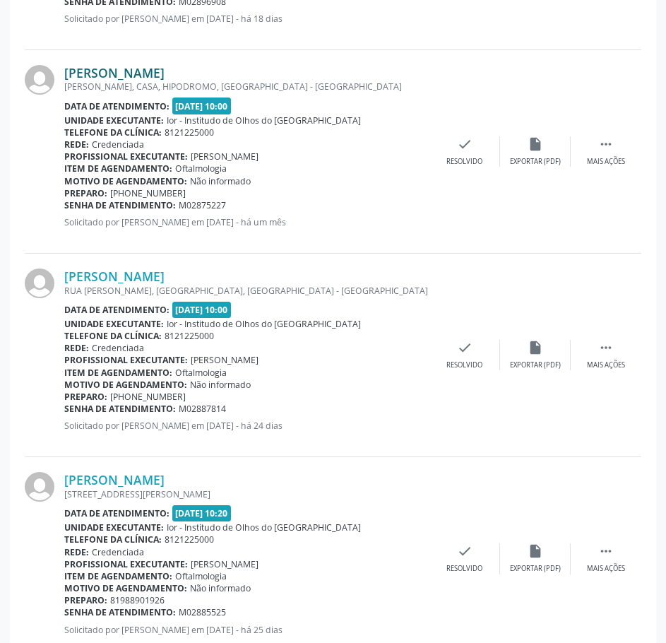
click at [165, 71] on link "[PERSON_NAME]" at bounding box center [114, 73] width 100 height 16
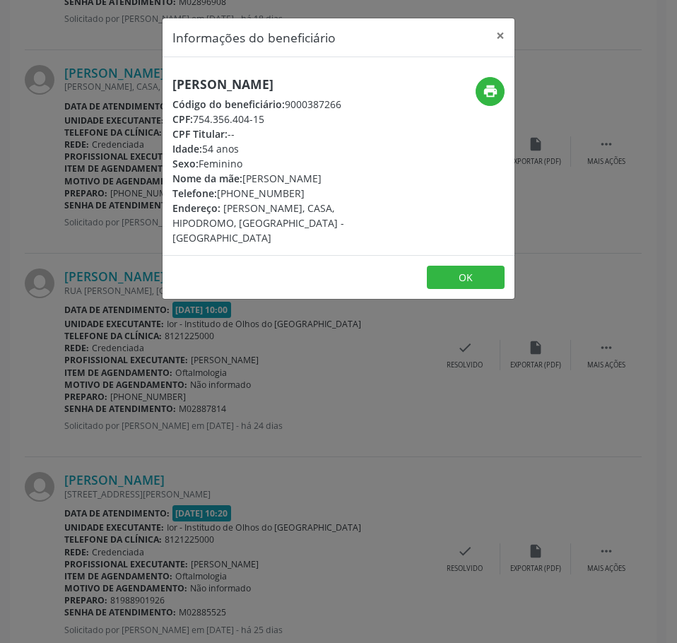
drag, startPoint x: 275, startPoint y: 124, endPoint x: 197, endPoint y: 117, distance: 78.0
click at [197, 117] on div "CPF: 754.356.404-15" at bounding box center [279, 119] width 215 height 15
click at [102, 157] on div "Informações do beneficiário × [PERSON_NAME] de [GEOGRAPHIC_DATA] Código do bene…" at bounding box center [338, 321] width 677 height 643
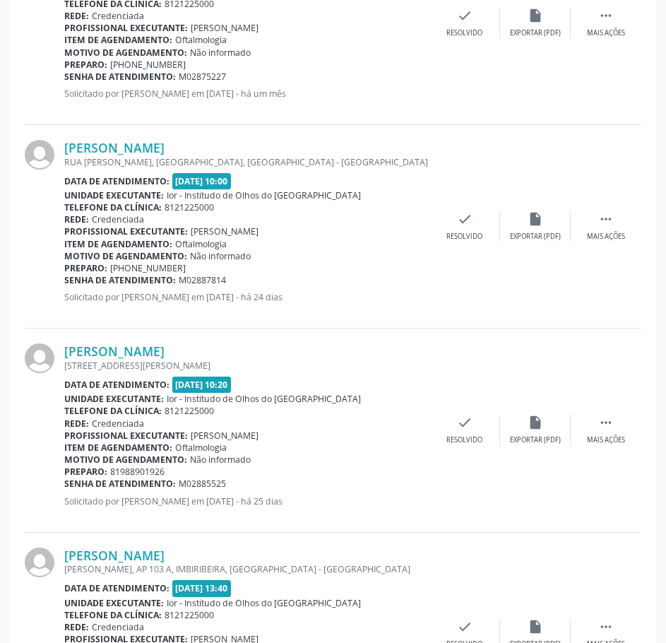
scroll to position [2756, 0]
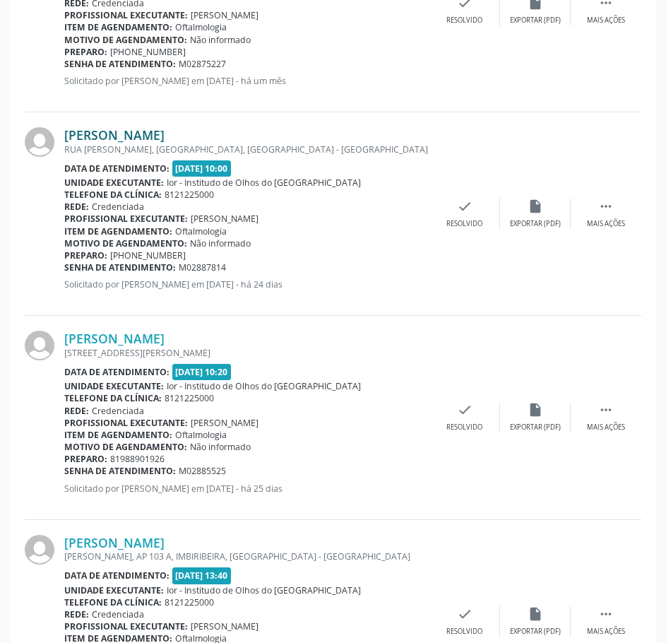
click at [165, 134] on link "[PERSON_NAME]" at bounding box center [114, 135] width 100 height 16
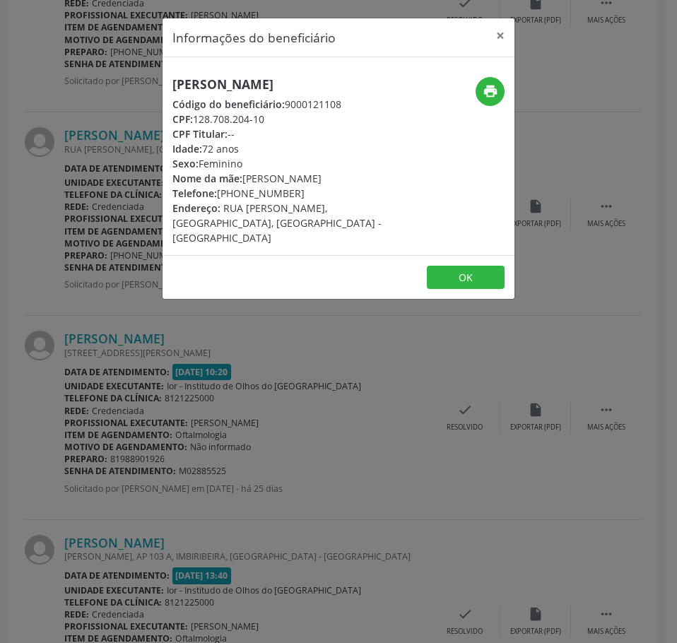
drag, startPoint x: 273, startPoint y: 122, endPoint x: 196, endPoint y: 119, distance: 77.1
click at [196, 119] on div "CPF: 128.708.204-10" at bounding box center [279, 119] width 215 height 15
click at [152, 220] on div "Informações do beneficiário × [PERSON_NAME] de Sa Código do beneficiário: 90001…" at bounding box center [338, 321] width 677 height 643
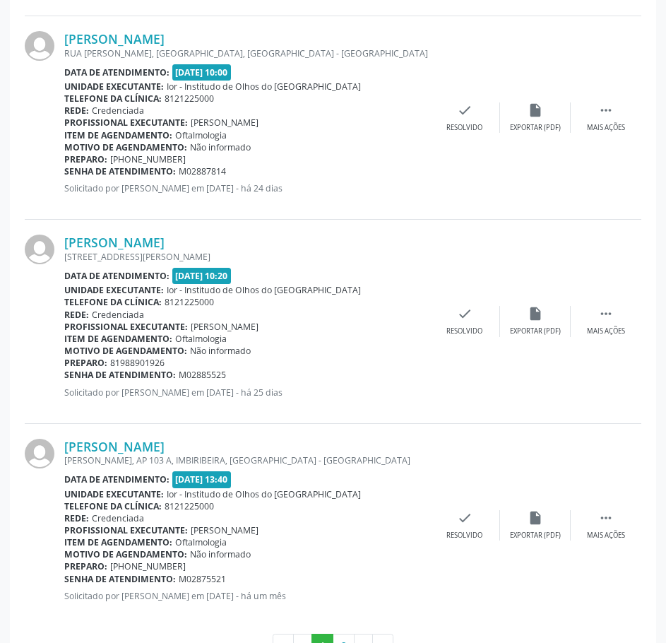
scroll to position [2826, 0]
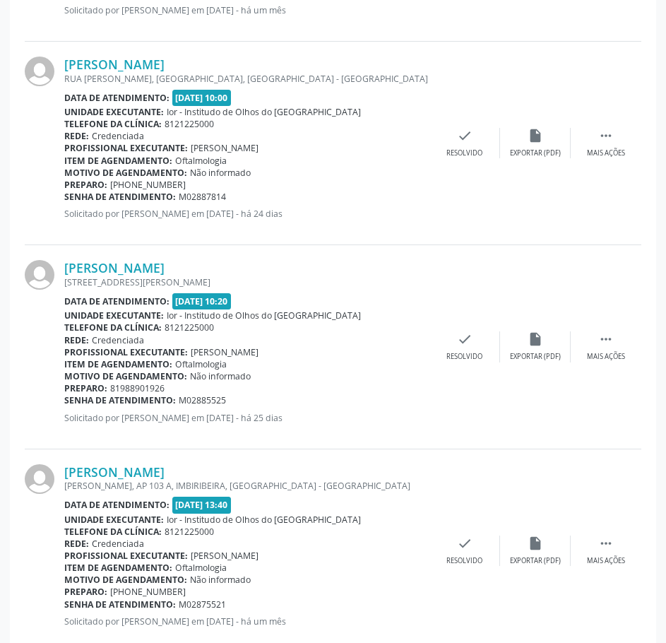
drag, startPoint x: 236, startPoint y: 196, endPoint x: 65, endPoint y: 196, distance: 171.0
click at [65, 196] on div "Senha de atendimento: M02887814" at bounding box center [246, 197] width 365 height 12
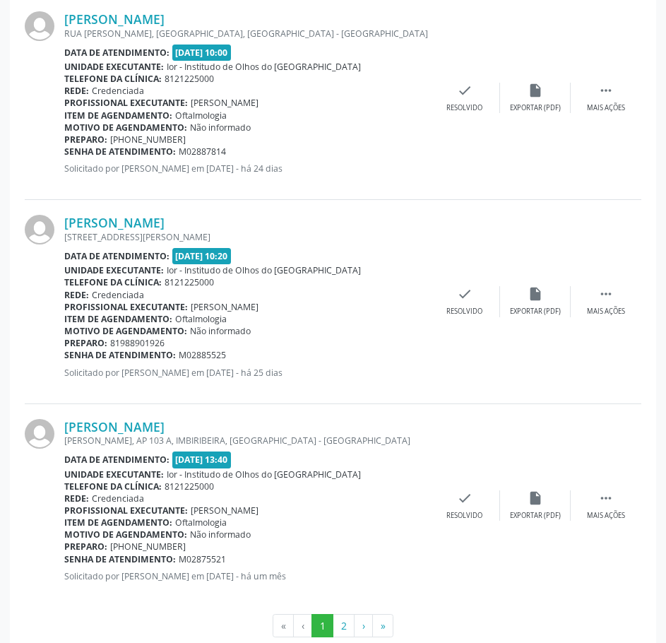
scroll to position [2900, 0]
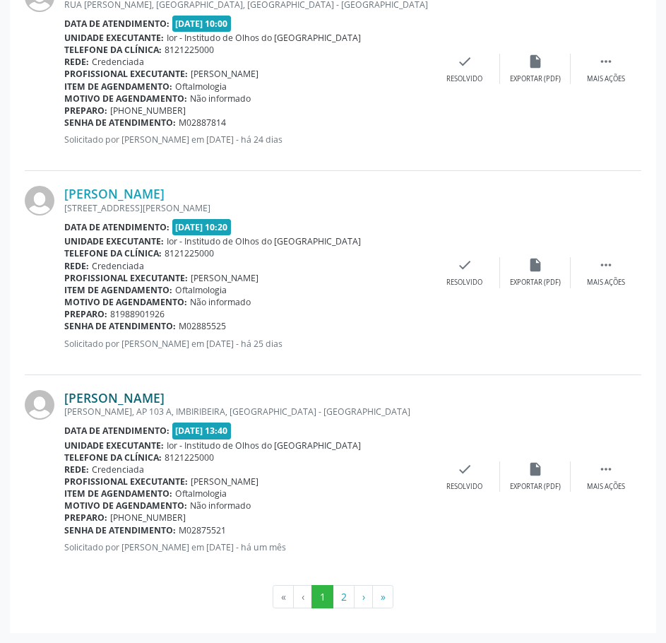
click at [165, 393] on link "[PERSON_NAME]" at bounding box center [114, 398] width 100 height 16
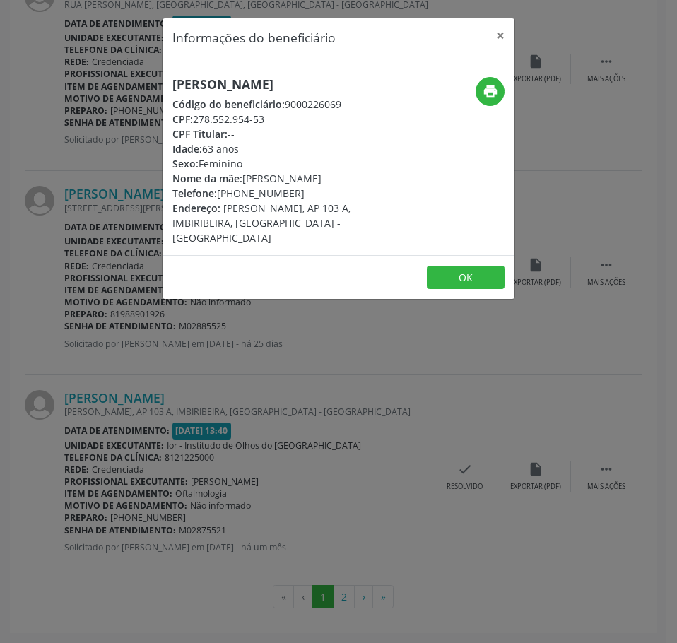
drag, startPoint x: 265, startPoint y: 132, endPoint x: 197, endPoint y: 138, distance: 68.1
click at [197, 126] on div "CPF: 278.552.954-53" at bounding box center [279, 119] width 215 height 15
click at [105, 267] on div "Informações do beneficiário × [PERSON_NAME] Código do beneficiário: 9000226069 …" at bounding box center [338, 321] width 677 height 643
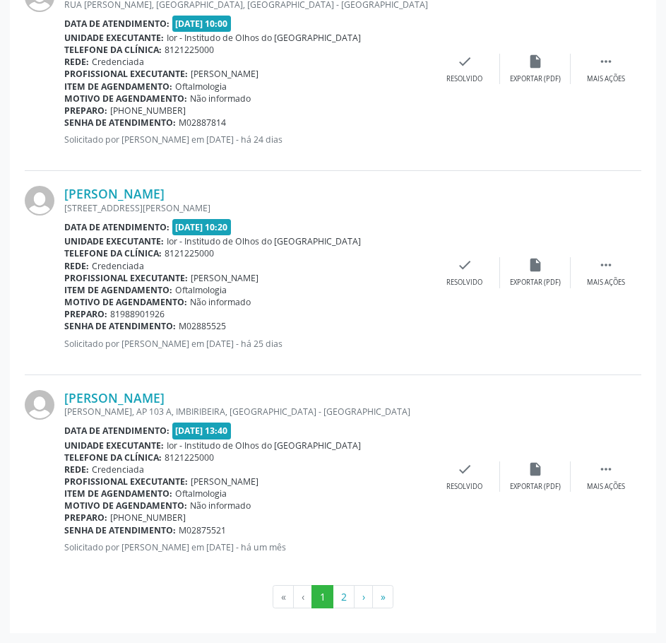
drag, startPoint x: 224, startPoint y: 531, endPoint x: 66, endPoint y: 531, distance: 158.3
click at [66, 531] on div "Senha de atendimento: M02875521" at bounding box center [246, 530] width 365 height 12
click at [348, 593] on button "2" at bounding box center [344, 597] width 22 height 24
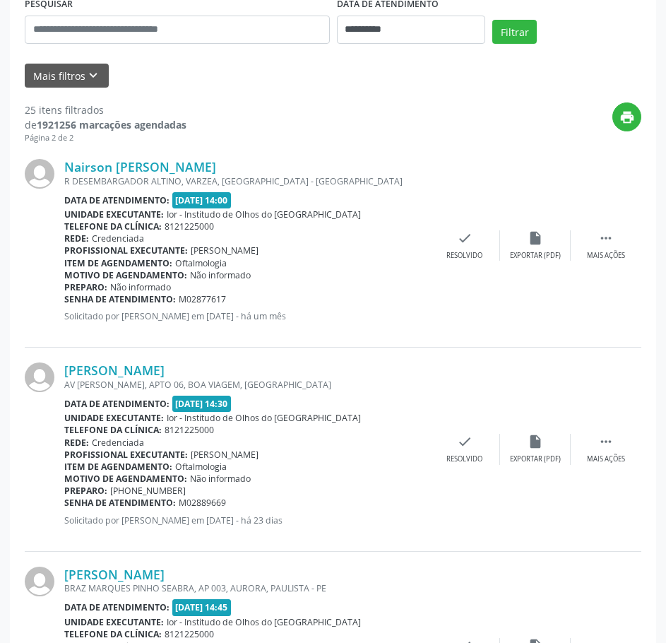
scroll to position [283, 0]
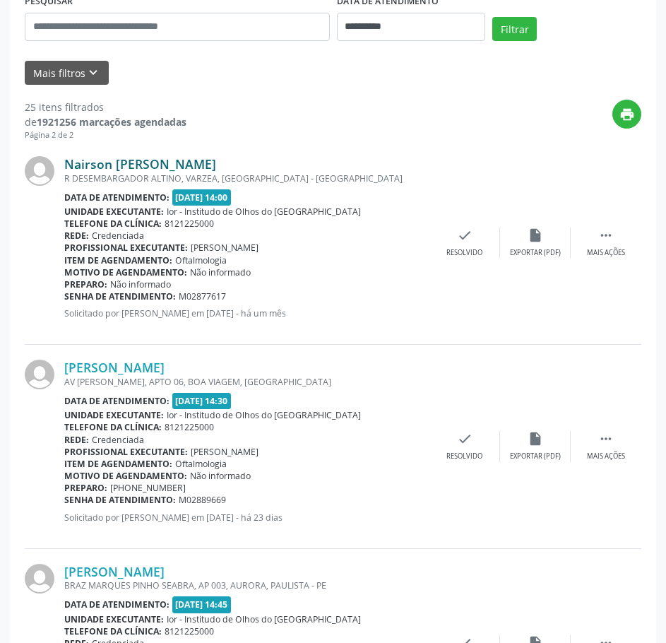
click at [169, 163] on link "Nairson [PERSON_NAME]" at bounding box center [140, 164] width 152 height 16
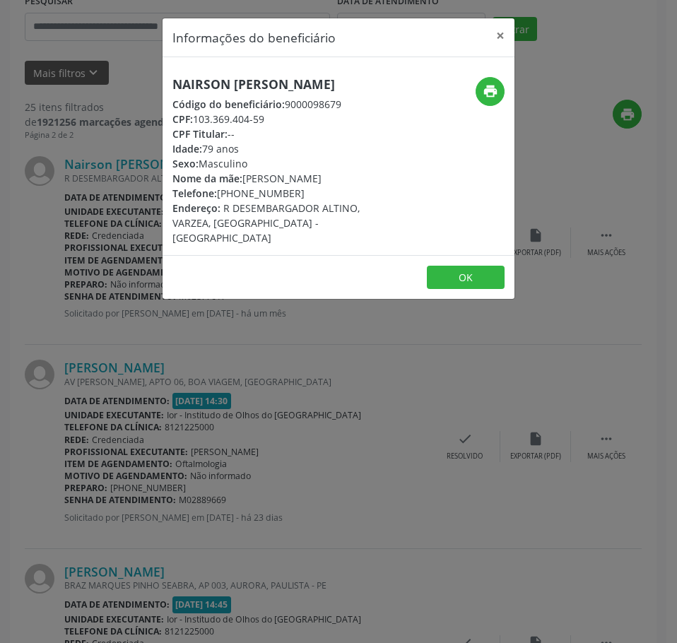
drag, startPoint x: 270, startPoint y: 122, endPoint x: 195, endPoint y: 120, distance: 74.9
click at [195, 120] on div "CPF: 103.369.404-59" at bounding box center [279, 119] width 215 height 15
click at [123, 215] on div "Informações do beneficiário × Nairson Farias de [GEOGRAPHIC_DATA] Código do ben…" at bounding box center [338, 321] width 677 height 643
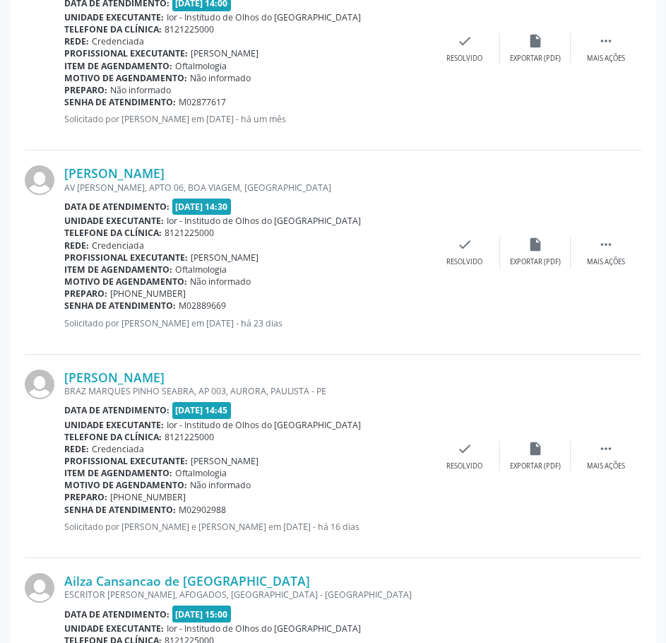
scroll to position [495, 0]
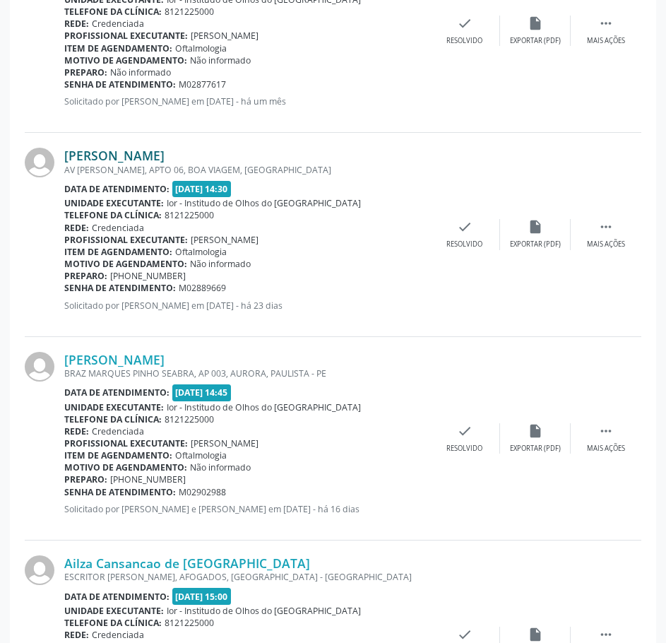
click at [165, 155] on link "[PERSON_NAME]" at bounding box center [114, 156] width 100 height 16
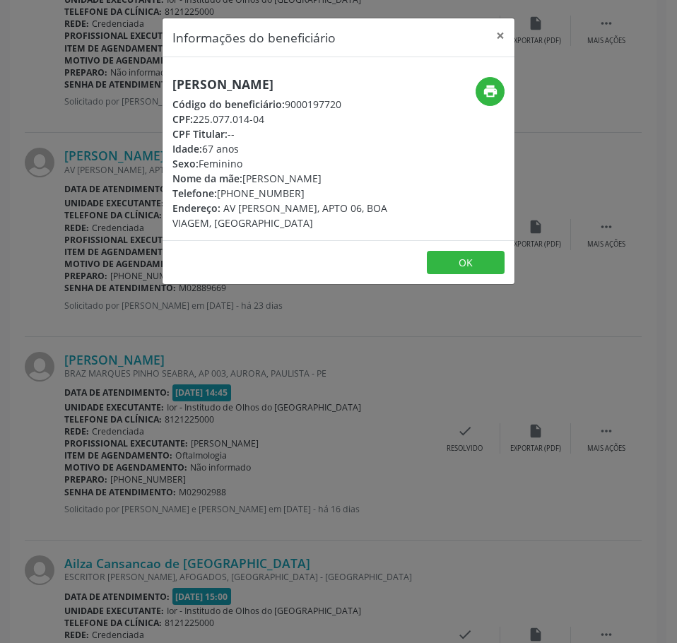
drag, startPoint x: 266, startPoint y: 118, endPoint x: 194, endPoint y: 119, distance: 72.1
click at [194, 119] on div "CPF: 225.077.014-04" at bounding box center [279, 119] width 215 height 15
click at [106, 185] on div "Informações do beneficiário × [PERSON_NAME] Código do beneficiário: 9000197720 …" at bounding box center [338, 321] width 677 height 643
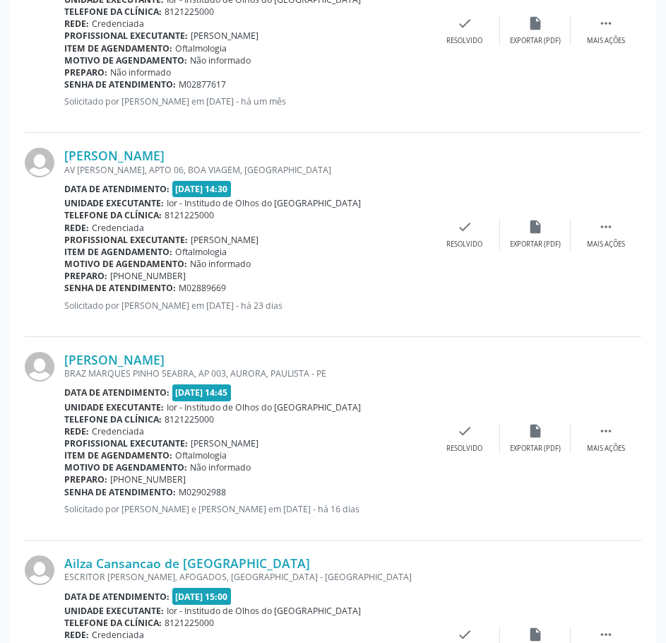
drag, startPoint x: 236, startPoint y: 290, endPoint x: 64, endPoint y: 288, distance: 172.4
click at [64, 288] on div "Senha de atendimento: M02889669" at bounding box center [246, 288] width 365 height 12
drag, startPoint x: 64, startPoint y: 288, endPoint x: 316, endPoint y: 284, distance: 252.3
click at [389, 279] on div "Preparo: [PHONE_NUMBER]" at bounding box center [246, 276] width 365 height 12
drag, startPoint x: 223, startPoint y: 290, endPoint x: 64, endPoint y: 287, distance: 159.0
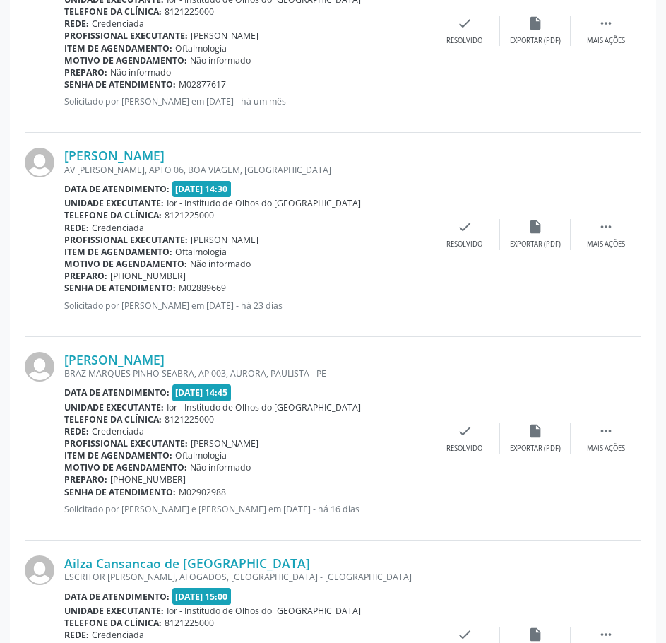
click at [64, 287] on div "Senha de atendimento: M02889669" at bounding box center [246, 288] width 365 height 12
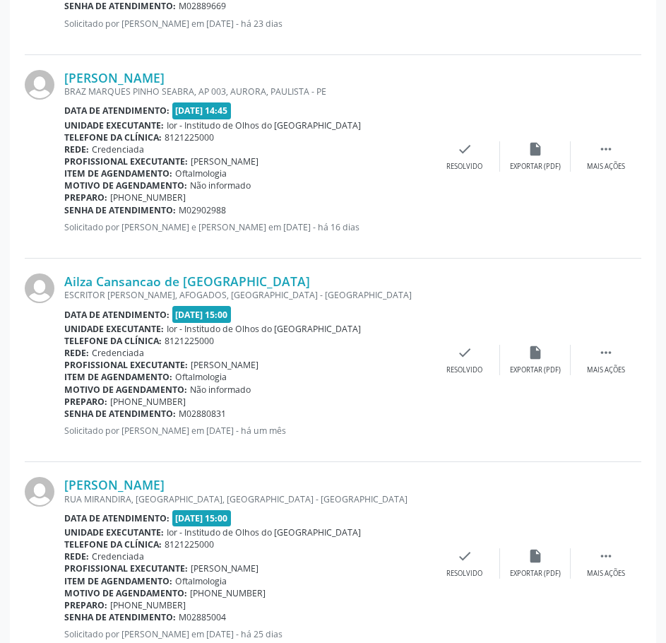
scroll to position [777, 0]
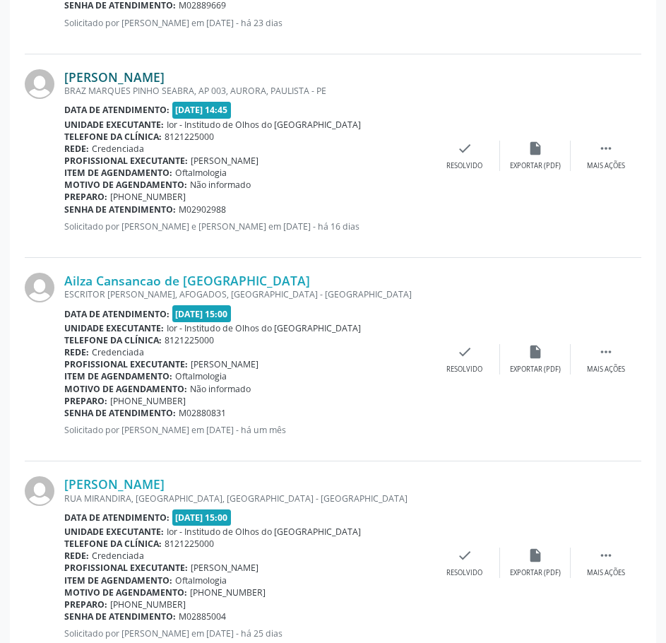
click at [136, 79] on link "[PERSON_NAME]" at bounding box center [114, 77] width 100 height 16
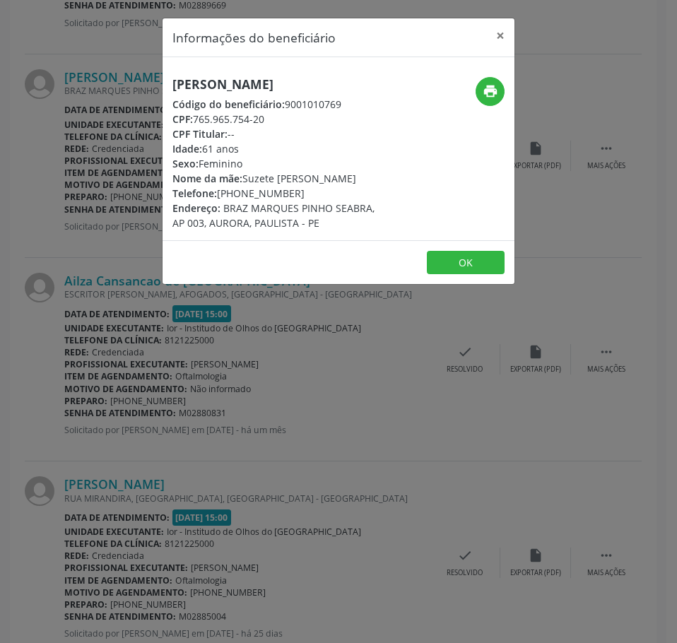
drag, startPoint x: 268, startPoint y: 120, endPoint x: 195, endPoint y: 124, distance: 72.9
click at [195, 124] on div "CPF: 765.965.754-20" at bounding box center [279, 119] width 215 height 15
click at [111, 161] on div "Informações do beneficiário × [PERSON_NAME] Código do beneficiário: 9001010769 …" at bounding box center [338, 321] width 677 height 643
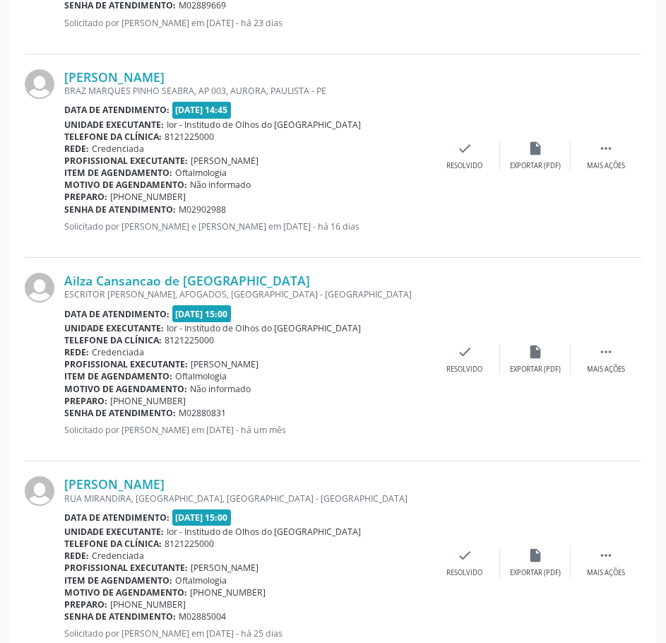
drag, startPoint x: 226, startPoint y: 209, endPoint x: 66, endPoint y: 209, distance: 160.4
click at [66, 209] on div "Senha de atendimento: M02902988" at bounding box center [246, 209] width 365 height 12
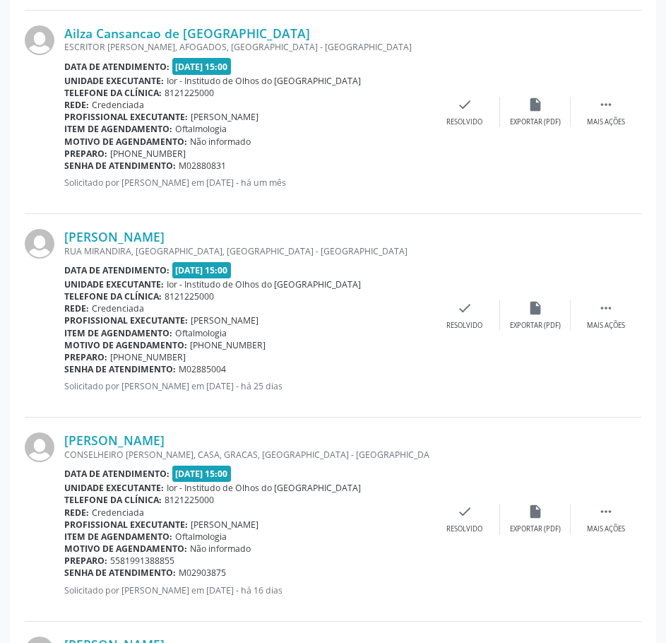
scroll to position [989, 0]
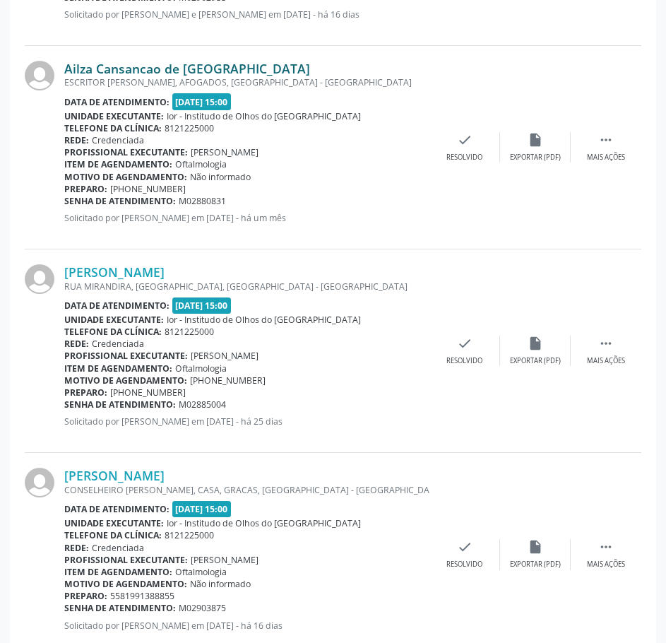
click at [166, 72] on link "Ailza Cansancao de [GEOGRAPHIC_DATA]" at bounding box center [187, 69] width 246 height 16
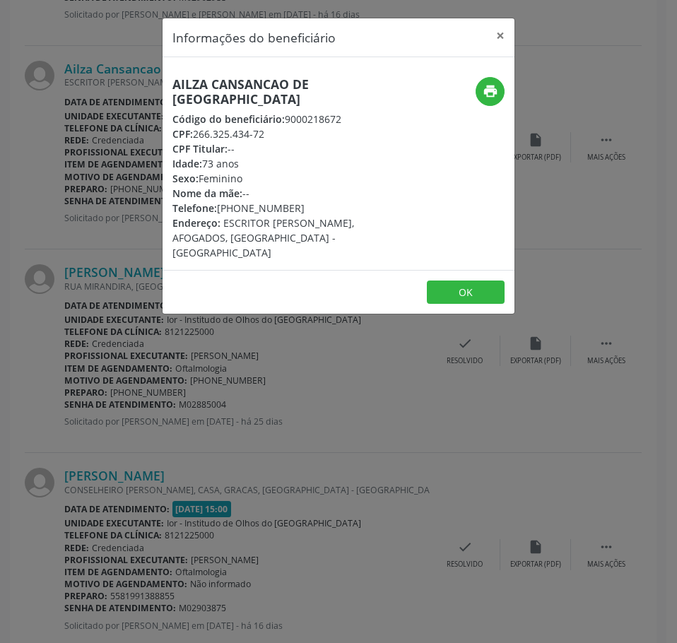
drag, startPoint x: 265, startPoint y: 122, endPoint x: 197, endPoint y: 111, distance: 68.7
click at [197, 126] on div "CPF: 266.325.434-72" at bounding box center [279, 133] width 215 height 15
click at [102, 167] on div "Informações do beneficiário × Ailza Cansancao de [GEOGRAPHIC_DATA] Código do be…" at bounding box center [338, 321] width 677 height 643
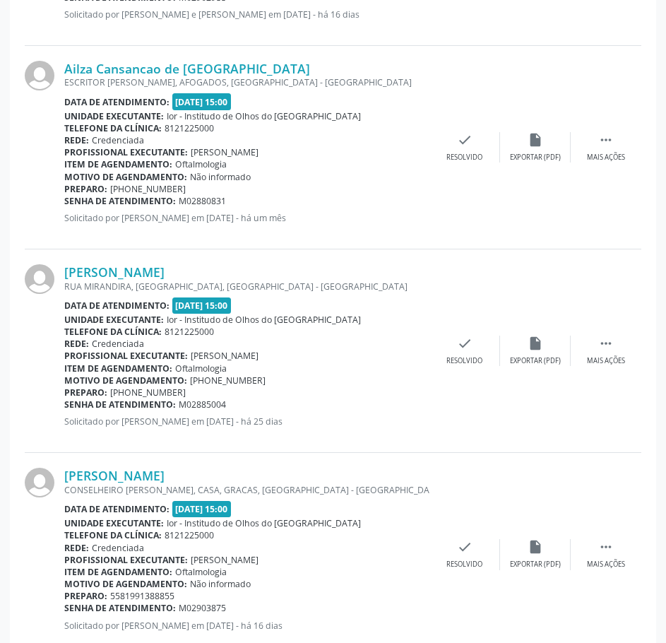
drag, startPoint x: 229, startPoint y: 201, endPoint x: 61, endPoint y: 200, distance: 167.5
click at [64, 201] on div "Ailza Cansancao de [GEOGRAPHIC_DATA] ESCRITOR [PERSON_NAME], AFOGADOS, [GEOGRAP…" at bounding box center [333, 147] width 617 height 203
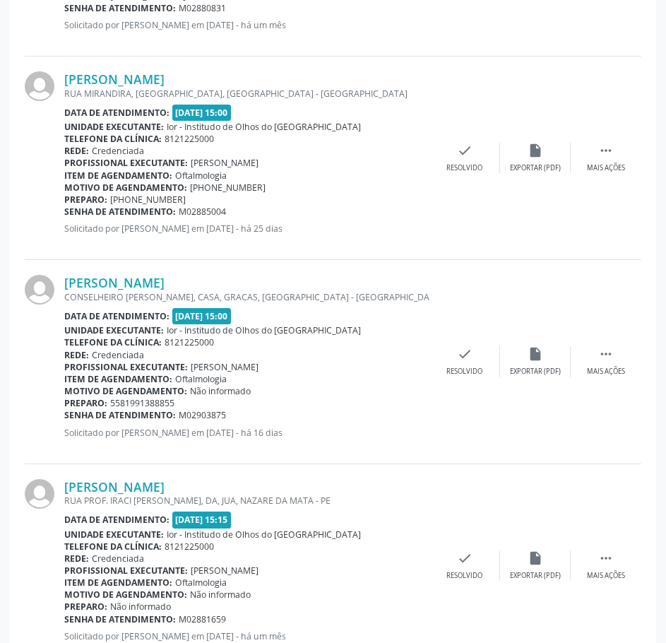
scroll to position [1201, 0]
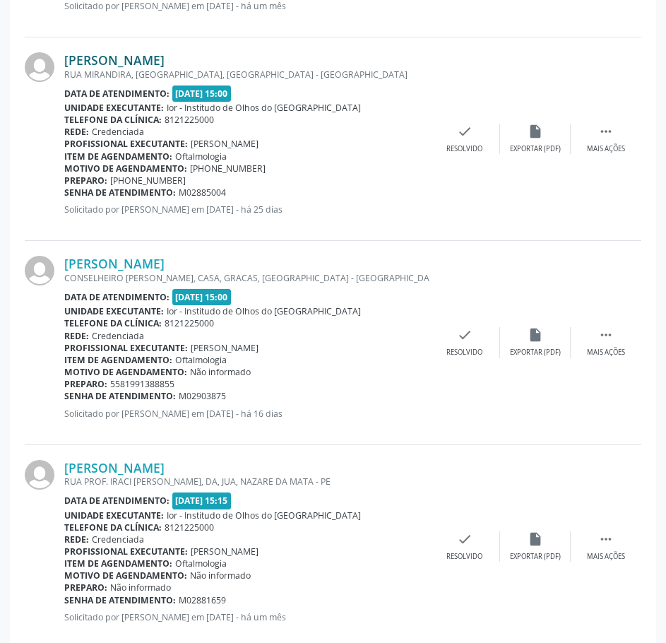
click at [163, 64] on link "[PERSON_NAME]" at bounding box center [114, 60] width 100 height 16
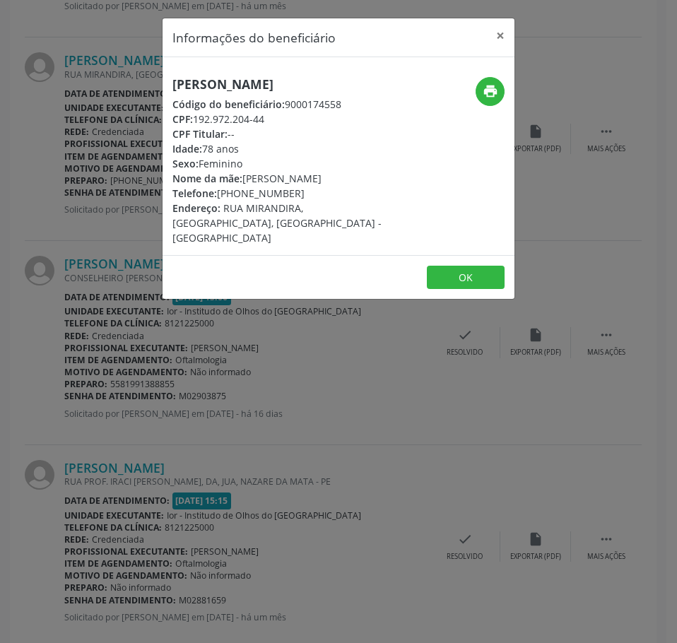
drag, startPoint x: 268, startPoint y: 123, endPoint x: 197, endPoint y: 119, distance: 71.5
click at [197, 119] on div "CPF: 192.972.204-44" at bounding box center [279, 119] width 215 height 15
drag, startPoint x: 101, startPoint y: 160, endPoint x: 108, endPoint y: 158, distance: 7.6
click at [101, 161] on div "Informações do beneficiário × [PERSON_NAME] Código do beneficiário: 9000174558 …" at bounding box center [338, 321] width 677 height 643
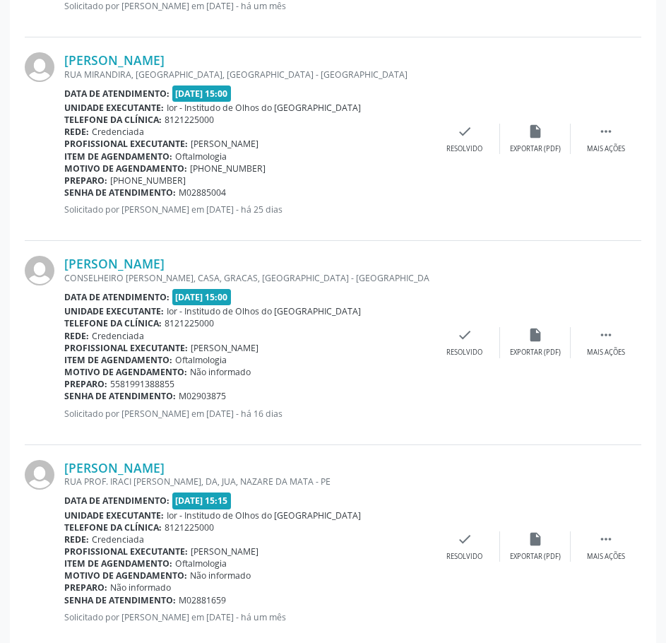
drag, startPoint x: 175, startPoint y: 184, endPoint x: 110, endPoint y: 179, distance: 65.2
click at [110, 179] on div "Preparo: [PHONE_NUMBER]" at bounding box center [246, 181] width 365 height 12
click at [158, 61] on link "[PERSON_NAME]" at bounding box center [114, 60] width 100 height 16
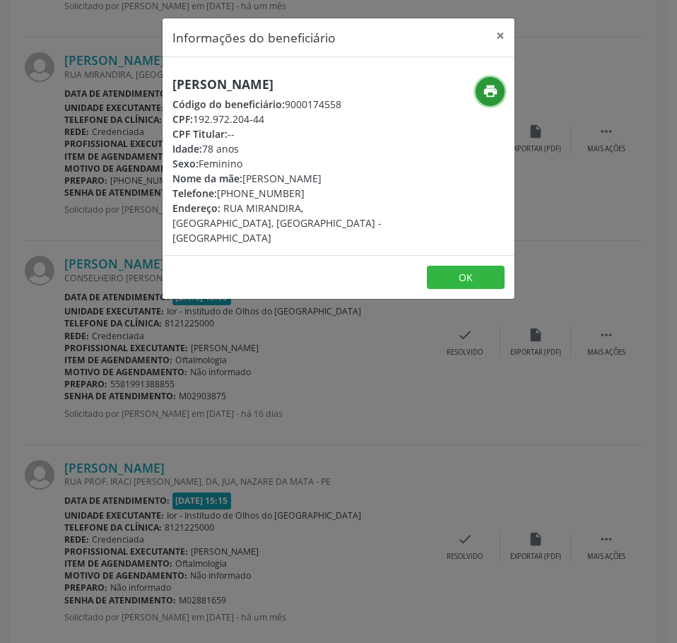
click at [493, 93] on icon "print" at bounding box center [491, 91] width 16 height 16
drag, startPoint x: 198, startPoint y: 391, endPoint x: 206, endPoint y: 382, distance: 11.5
click at [198, 390] on div "Informações do beneficiário × [PERSON_NAME] Código do beneficiário: 9000174558 …" at bounding box center [338, 321] width 677 height 643
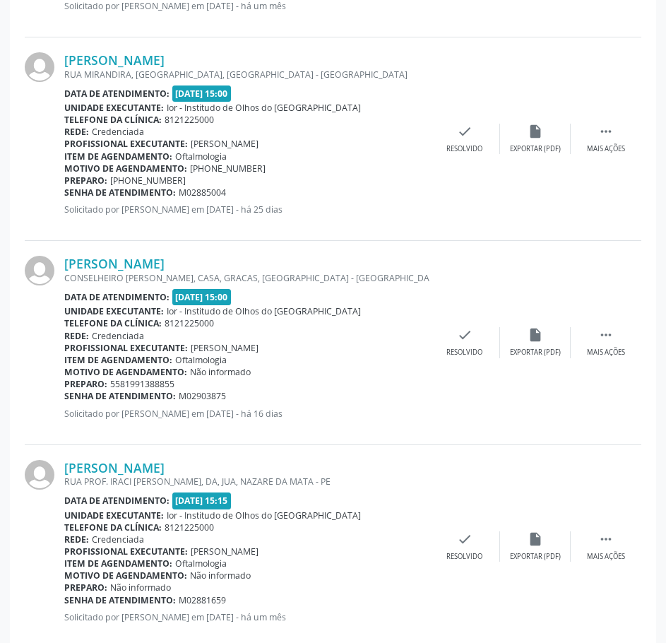
drag, startPoint x: 227, startPoint y: 192, endPoint x: 64, endPoint y: 194, distance: 162.5
click at [64, 194] on div "Senha de atendimento: M02885004" at bounding box center [246, 193] width 365 height 12
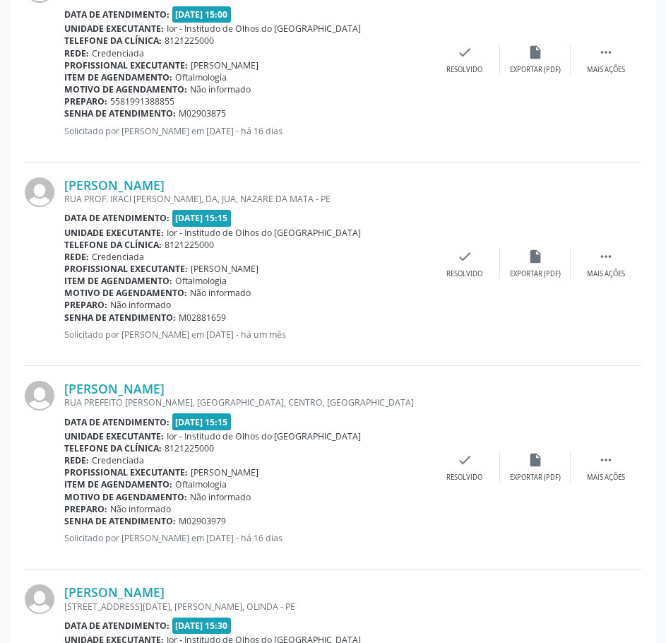
scroll to position [1413, 0]
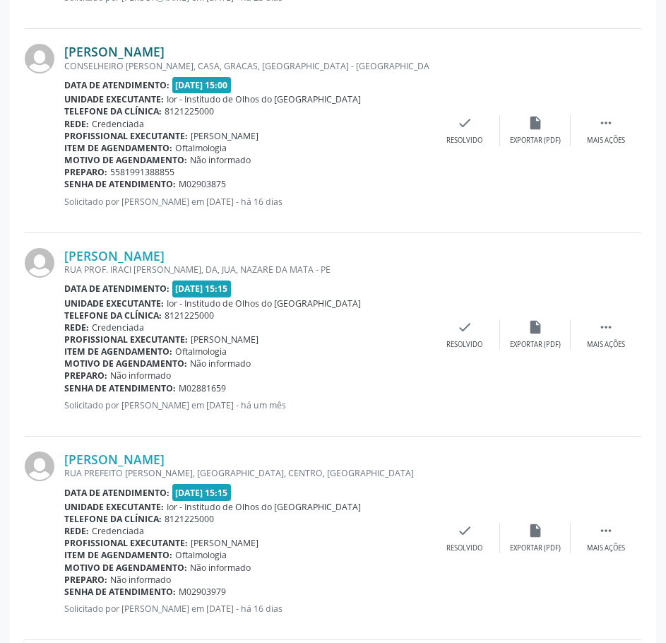
click at [165, 52] on link "[PERSON_NAME]" at bounding box center [114, 52] width 100 height 16
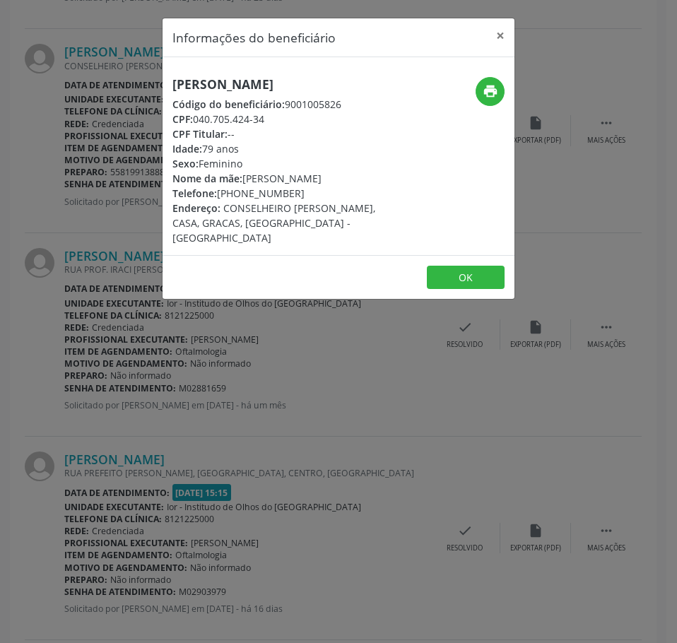
drag, startPoint x: 261, startPoint y: 120, endPoint x: 254, endPoint y: 117, distance: 8.5
click at [254, 117] on div "CPF: 040.705.424-34" at bounding box center [279, 119] width 215 height 15
drag, startPoint x: 266, startPoint y: 120, endPoint x: 196, endPoint y: 114, distance: 70.9
click at [196, 114] on div "CPF: 040.705.424-34" at bounding box center [279, 119] width 215 height 15
click at [117, 153] on div "Informações do beneficiário × [PERSON_NAME] Código do beneficiário: 9001005826 …" at bounding box center [338, 321] width 677 height 643
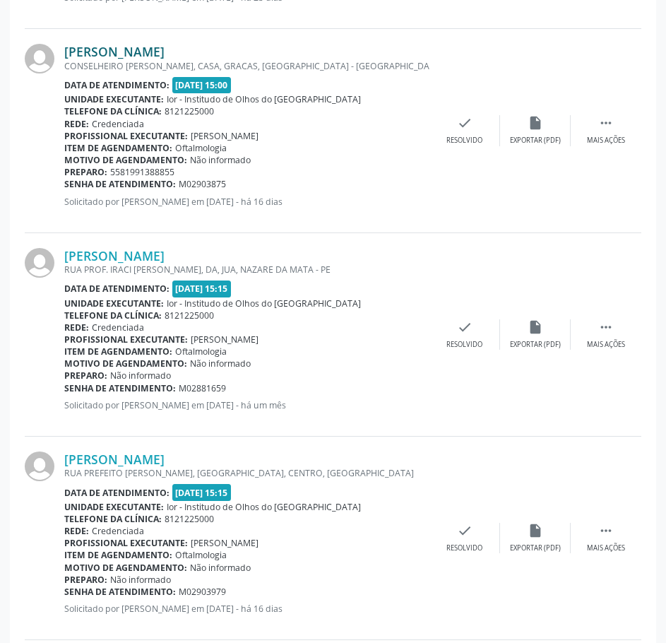
click at [132, 55] on link "[PERSON_NAME]" at bounding box center [114, 52] width 100 height 16
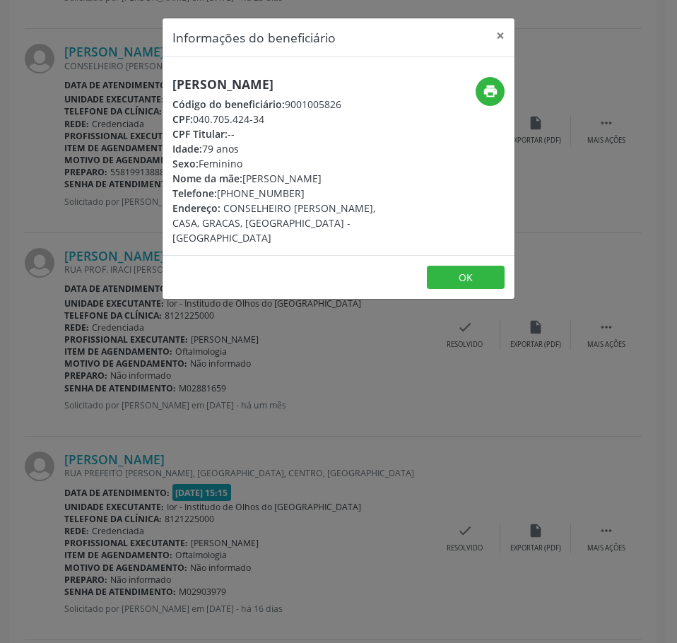
drag, startPoint x: 271, startPoint y: 121, endPoint x: 197, endPoint y: 119, distance: 74.2
click at [197, 119] on div "CPF: 040.705.424-34" at bounding box center [279, 119] width 215 height 15
click at [502, 37] on button "×" at bounding box center [500, 35] width 28 height 35
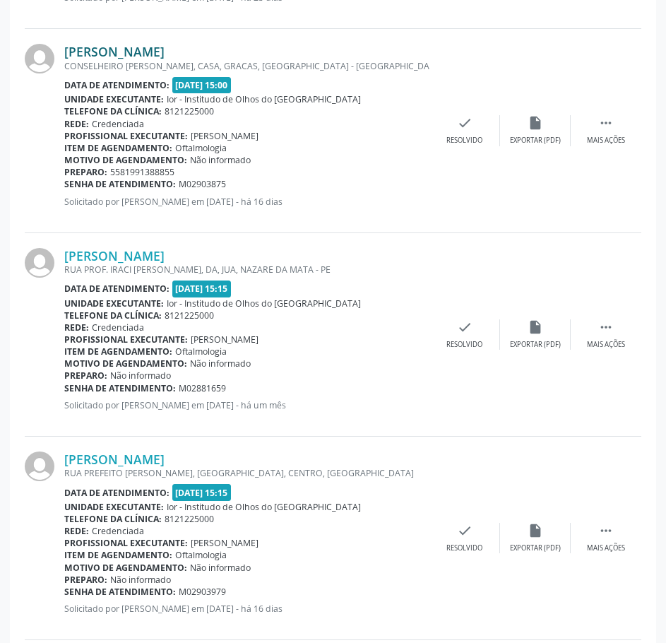
click at [165, 52] on link "[PERSON_NAME]" at bounding box center [114, 52] width 100 height 16
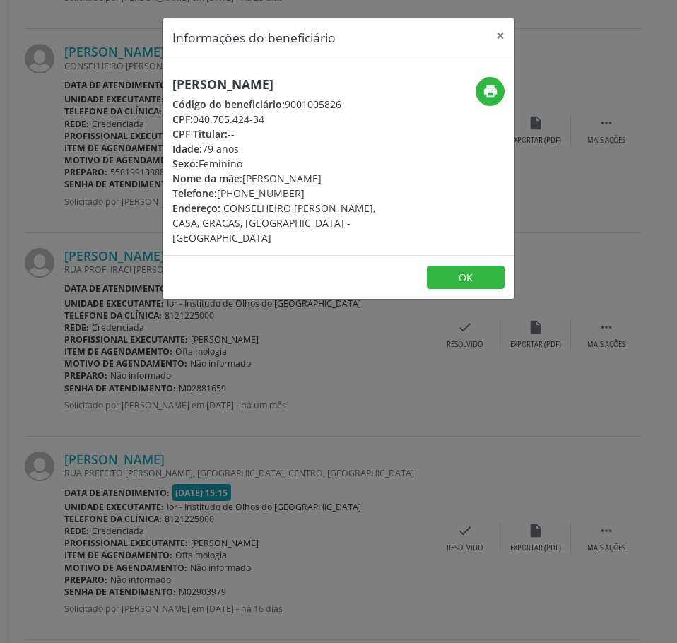
click at [411, 426] on div "Informações do beneficiário × [PERSON_NAME] Código do beneficiário: 9001005826 …" at bounding box center [338, 321] width 677 height 643
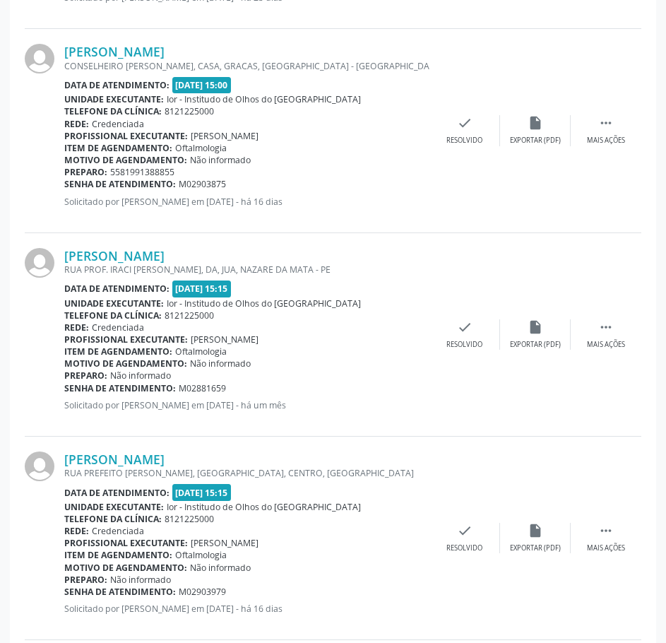
drag, startPoint x: 226, startPoint y: 187, endPoint x: 64, endPoint y: 184, distance: 161.8
click at [64, 184] on div "Senha de atendimento: M02903875" at bounding box center [246, 184] width 365 height 12
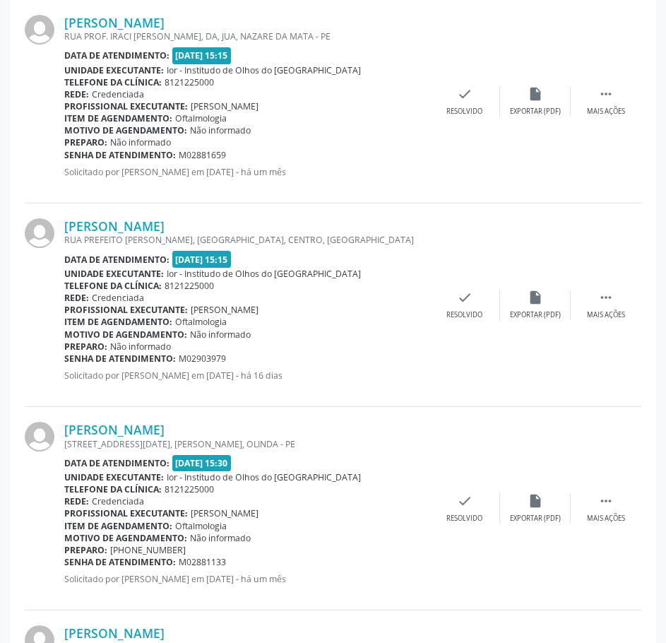
scroll to position [1554, 0]
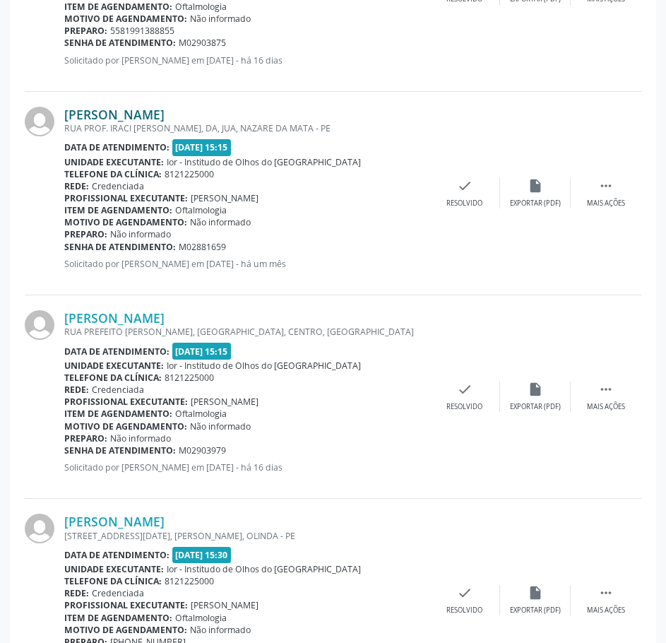
click at [165, 112] on link "[PERSON_NAME]" at bounding box center [114, 115] width 100 height 16
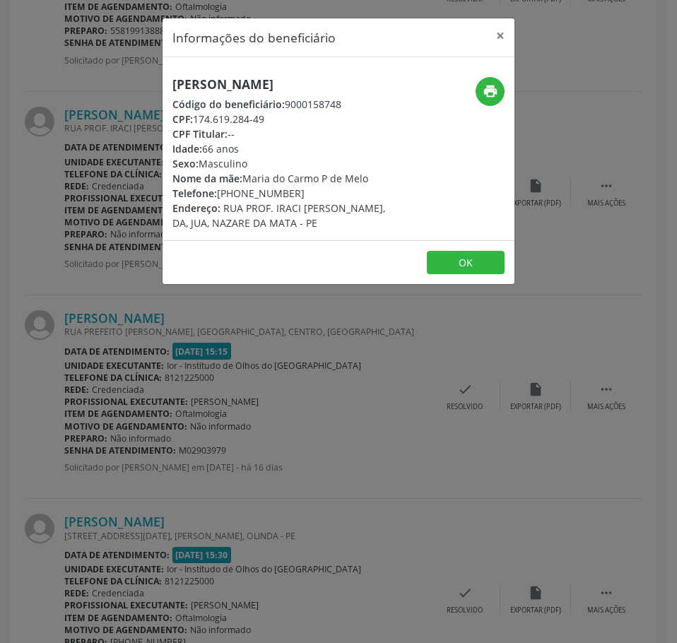
drag, startPoint x: 266, startPoint y: 121, endPoint x: 197, endPoint y: 115, distance: 69.5
click at [196, 115] on div "CPF: 174.619.284-49" at bounding box center [279, 119] width 215 height 15
click at [307, 379] on div "Informações do beneficiário × [PERSON_NAME] Código do beneficiário: 9000158748 …" at bounding box center [338, 321] width 677 height 643
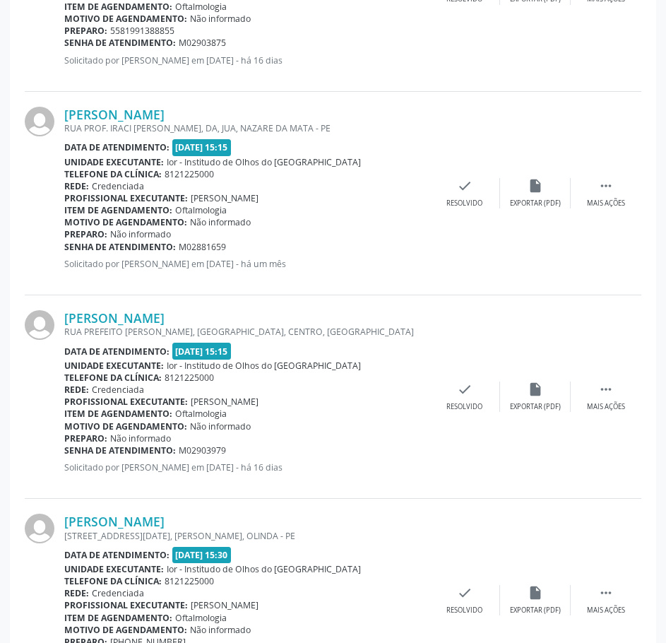
scroll to position [1625, 0]
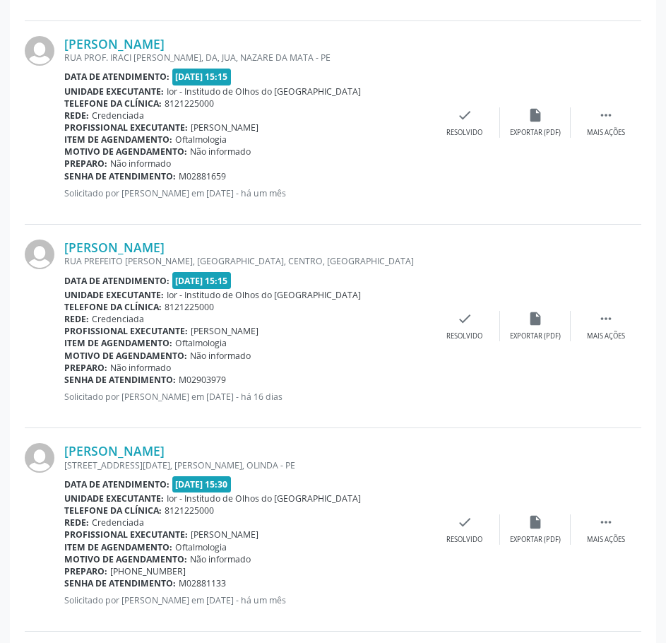
drag, startPoint x: 230, startPoint y: 176, endPoint x: 64, endPoint y: 176, distance: 166.0
click at [65, 177] on div "Senha de atendimento: M02881659" at bounding box center [246, 176] width 365 height 12
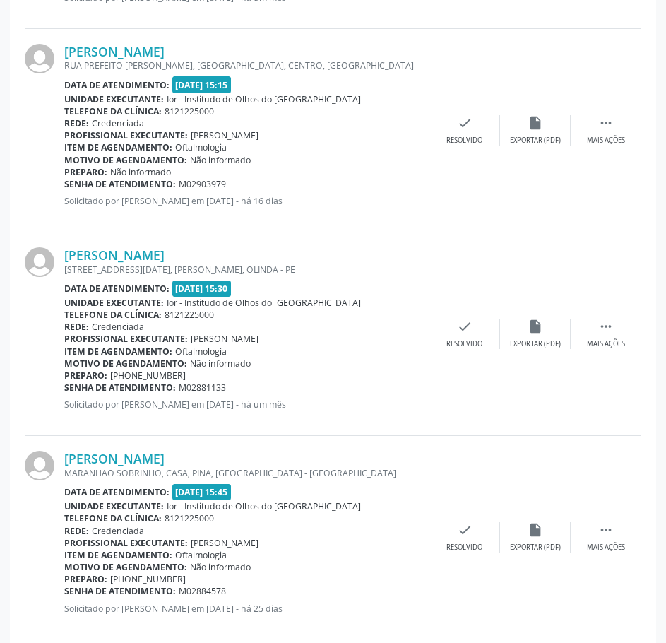
scroll to position [1837, 0]
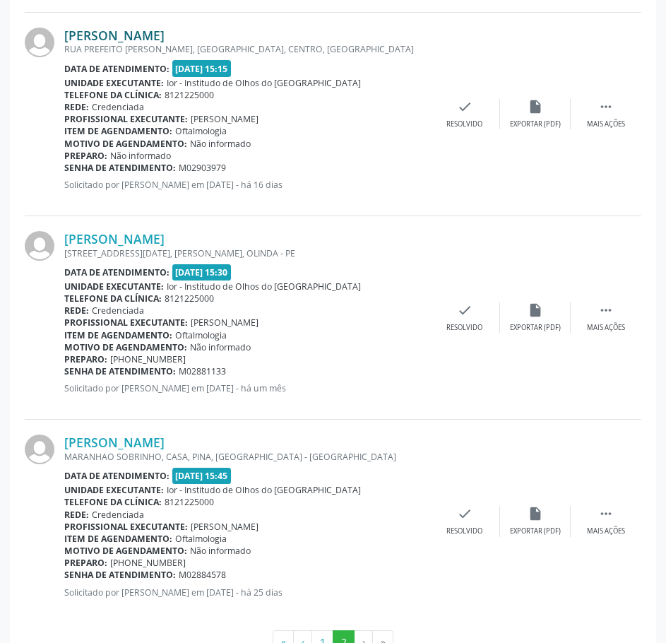
click at [165, 38] on link "[PERSON_NAME]" at bounding box center [114, 36] width 100 height 16
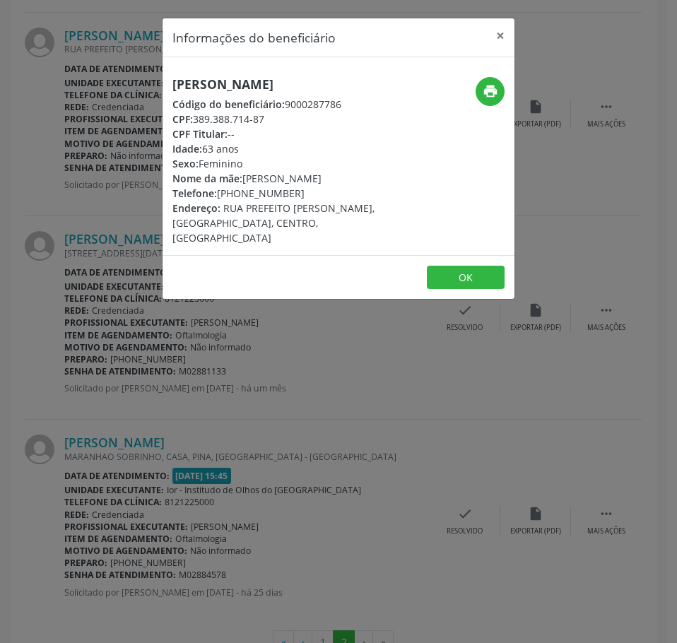
drag, startPoint x: 270, startPoint y: 138, endPoint x: 196, endPoint y: 134, distance: 74.3
click at [196, 126] on div "CPF: 389.388.714-87" at bounding box center [279, 119] width 215 height 15
click at [601, 58] on div "Informações do beneficiário × [PERSON_NAME] Código do beneficiário: 9000287786 …" at bounding box center [338, 321] width 677 height 643
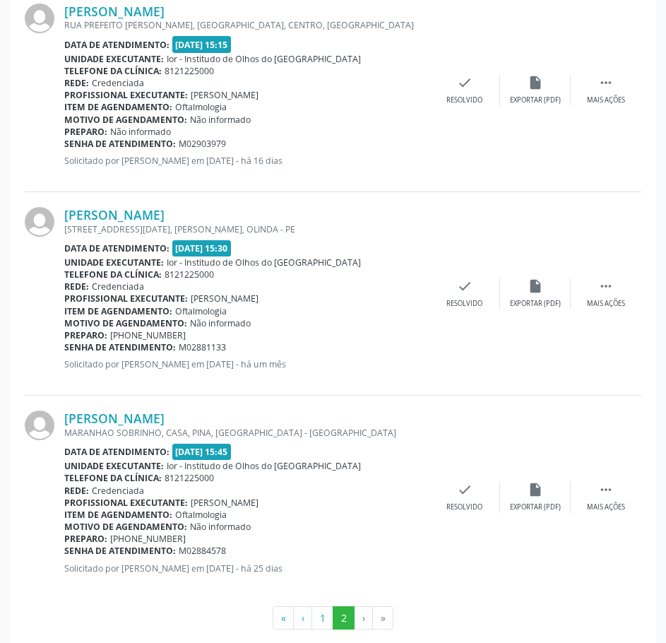
scroll to position [1882, 0]
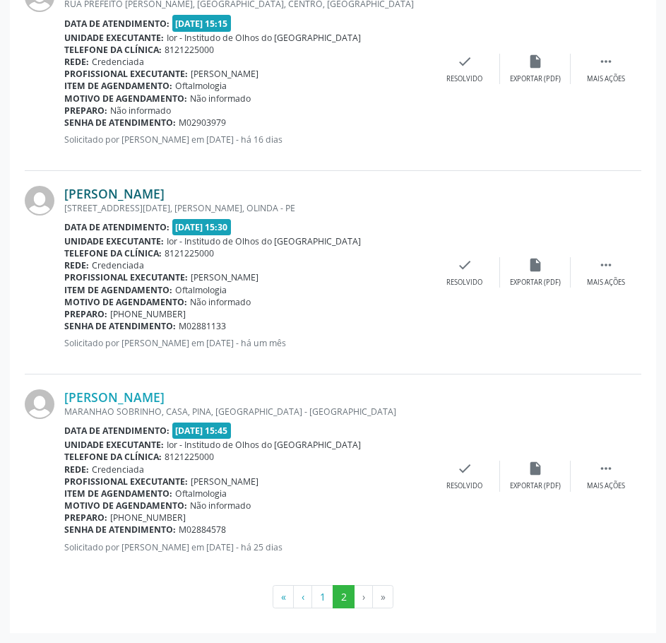
click at [165, 194] on link "[PERSON_NAME]" at bounding box center [114, 194] width 100 height 16
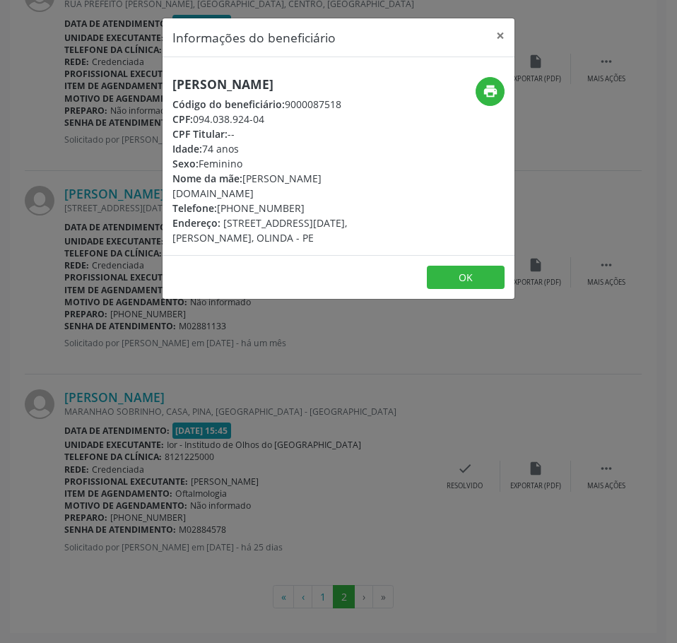
drag, startPoint x: 271, startPoint y: 131, endPoint x: 196, endPoint y: 130, distance: 74.9
click at [196, 126] on div "CPF: 094.038.924-04" at bounding box center [279, 119] width 215 height 15
click at [196, 379] on div "Informações do beneficiário × [PERSON_NAME] Código do beneficiário: 9000087518 …" at bounding box center [338, 321] width 677 height 643
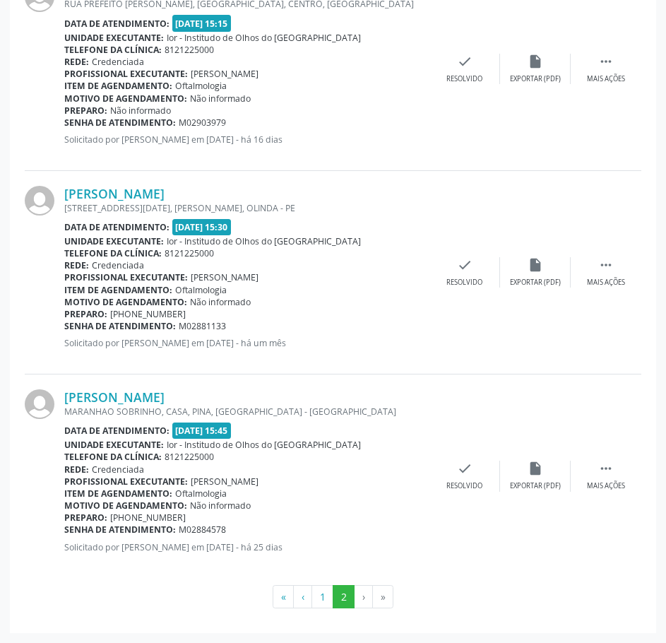
drag, startPoint x: 232, startPoint y: 325, endPoint x: 62, endPoint y: 323, distance: 170.3
click at [64, 324] on div "Senha de atendimento: M02881133" at bounding box center [246, 326] width 365 height 12
click at [165, 396] on link "[PERSON_NAME]" at bounding box center [114, 397] width 100 height 16
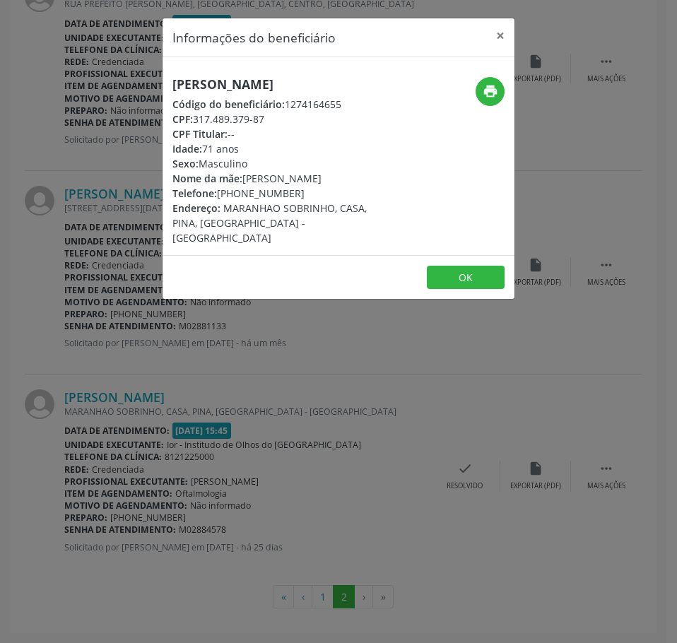
drag, startPoint x: 266, startPoint y: 134, endPoint x: 198, endPoint y: 136, distance: 67.8
click at [198, 126] on div "CPF: 317.489.379-87" at bounding box center [279, 119] width 215 height 15
drag, startPoint x: 272, startPoint y: 413, endPoint x: 273, endPoint y: 406, distance: 7.2
click at [272, 413] on div "Informações do beneficiário × [PERSON_NAME] Código do beneficiário: 1274164655 …" at bounding box center [338, 321] width 677 height 643
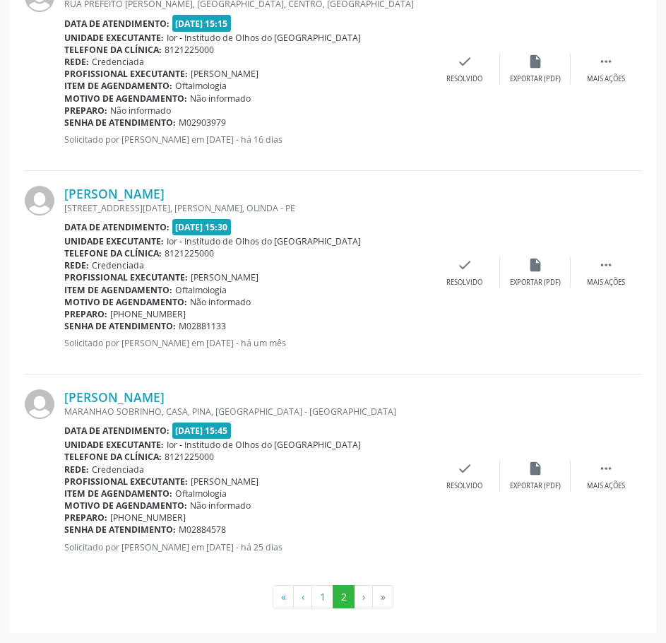
drag, startPoint x: 227, startPoint y: 527, endPoint x: 66, endPoint y: 528, distance: 160.4
click at [66, 528] on div "Senha de atendimento: M02884578" at bounding box center [246, 530] width 365 height 12
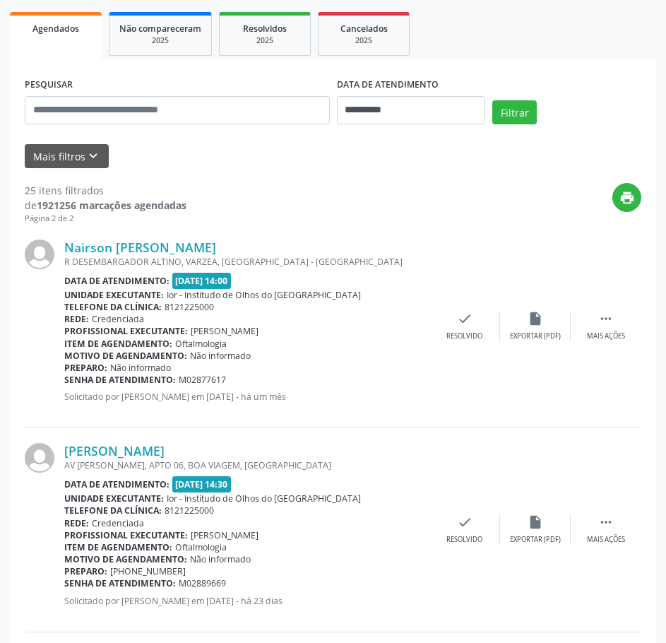
scroll to position [0, 0]
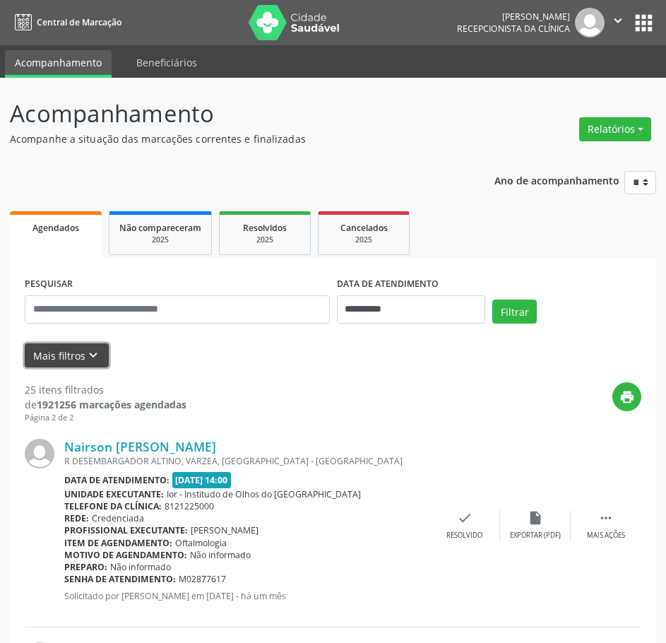
click at [81, 345] on button "Mais filtros keyboard_arrow_down" at bounding box center [67, 355] width 84 height 25
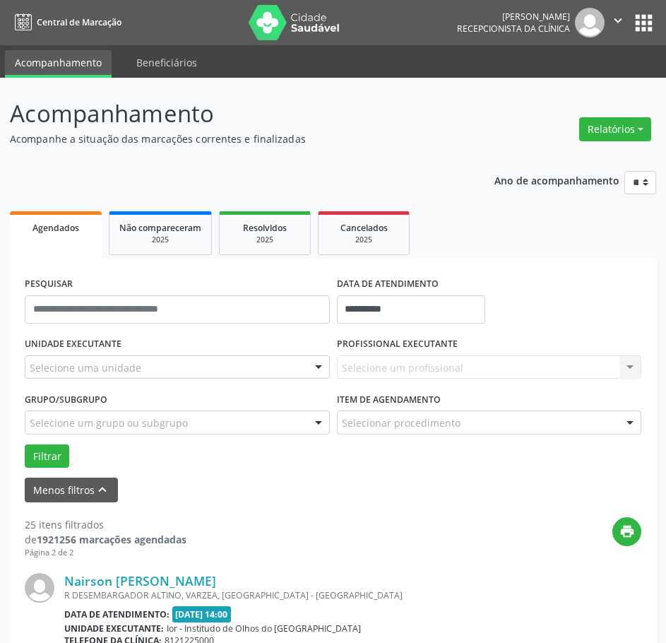
click at [146, 367] on div "Selecione uma unidade" at bounding box center [177, 367] width 305 height 24
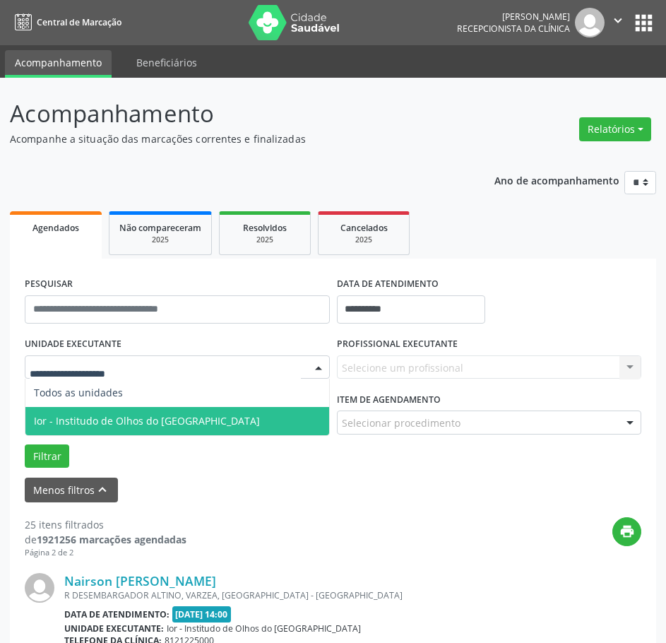
drag, startPoint x: 160, startPoint y: 423, endPoint x: 353, endPoint y: 415, distance: 193.1
click at [162, 423] on span "Ior - Institudo de Olhos do [GEOGRAPHIC_DATA]" at bounding box center [147, 420] width 226 height 13
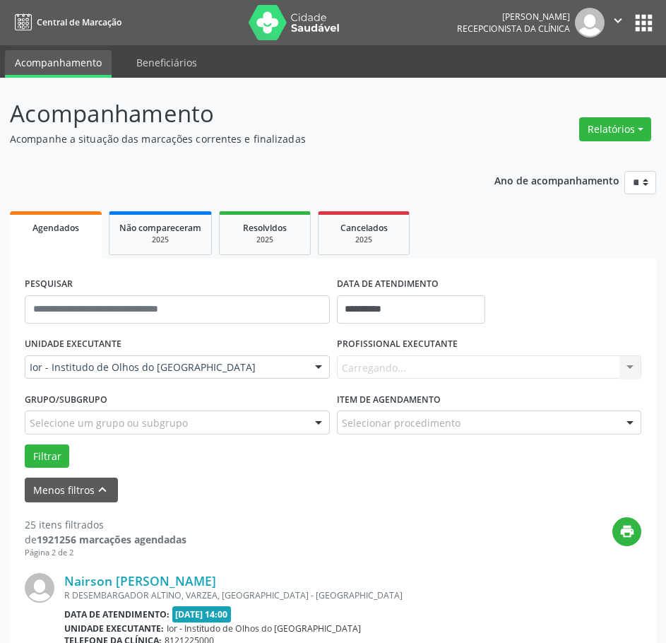
click at [394, 369] on div "Carregando... Nenhum resultado encontrado para: " " Não há nenhuma opção para s…" at bounding box center [489, 367] width 305 height 24
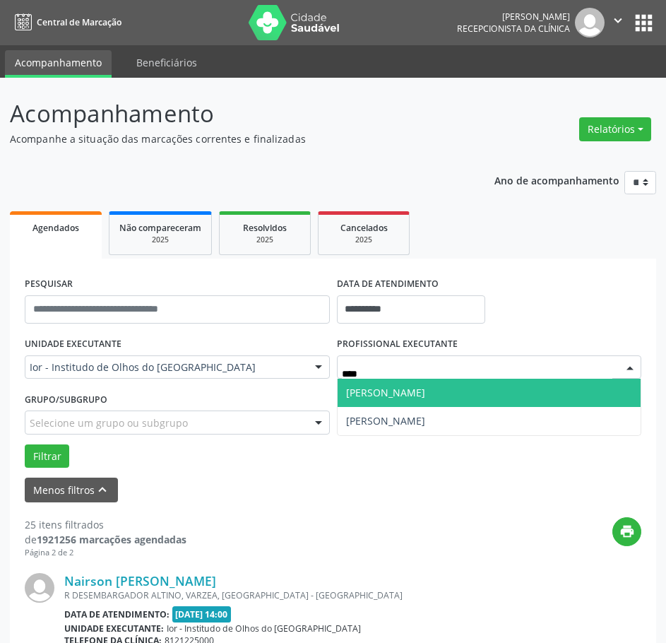
click at [360, 389] on span "[PERSON_NAME]" at bounding box center [385, 392] width 79 height 13
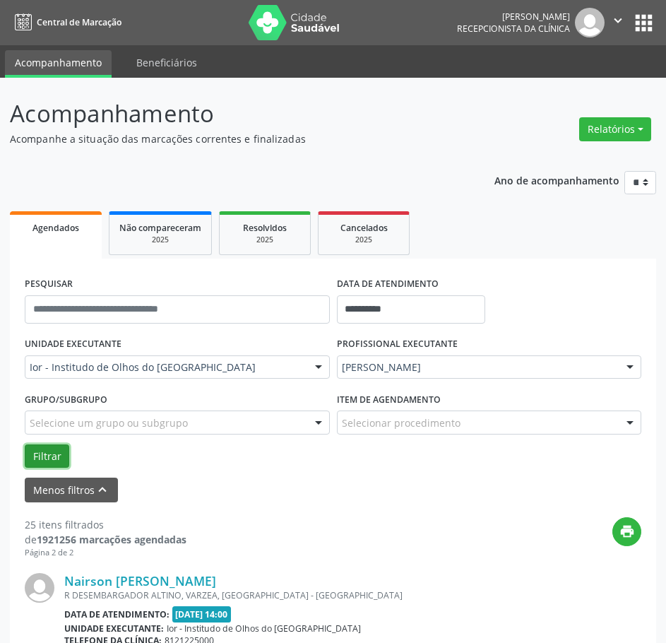
click at [61, 454] on button "Filtrar" at bounding box center [47, 456] width 45 height 24
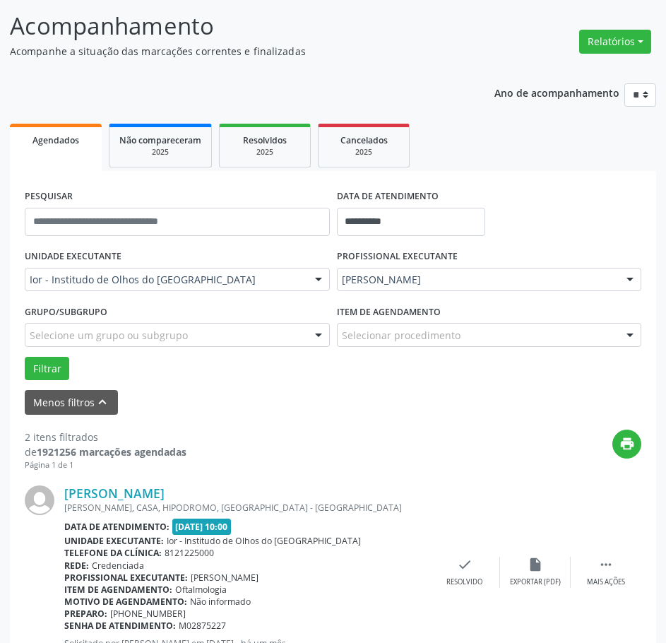
scroll to position [347, 0]
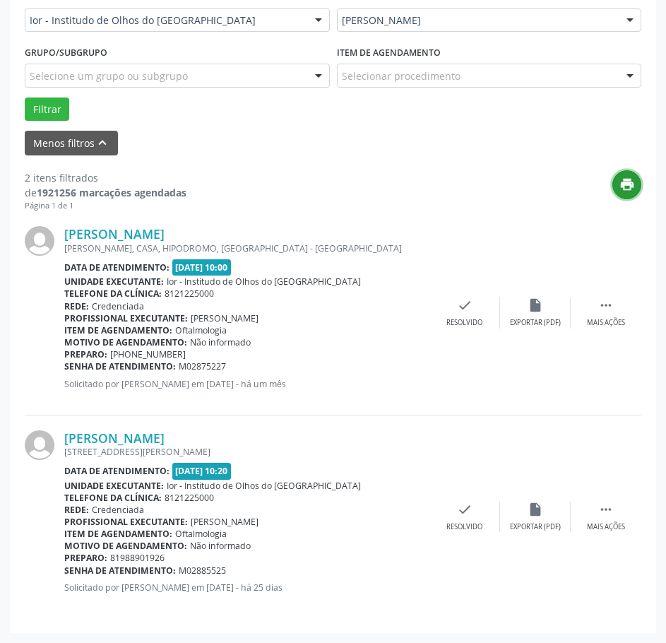
click at [627, 190] on icon "print" at bounding box center [628, 185] width 16 height 16
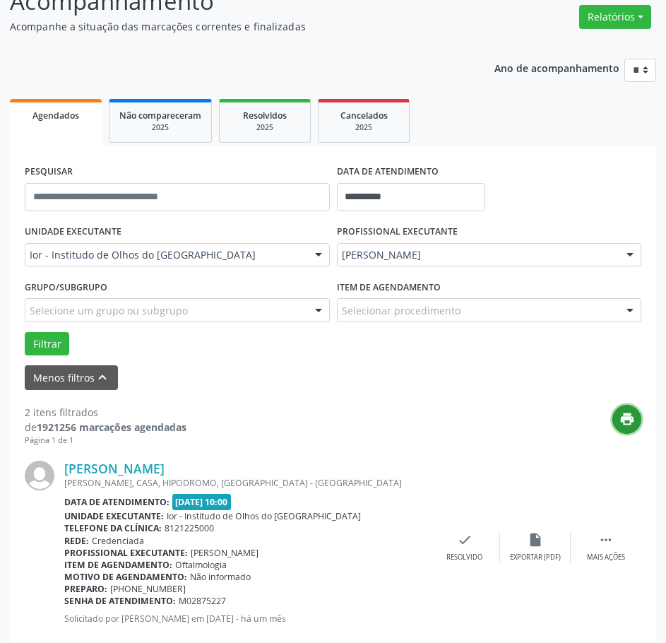
scroll to position [64, 0]
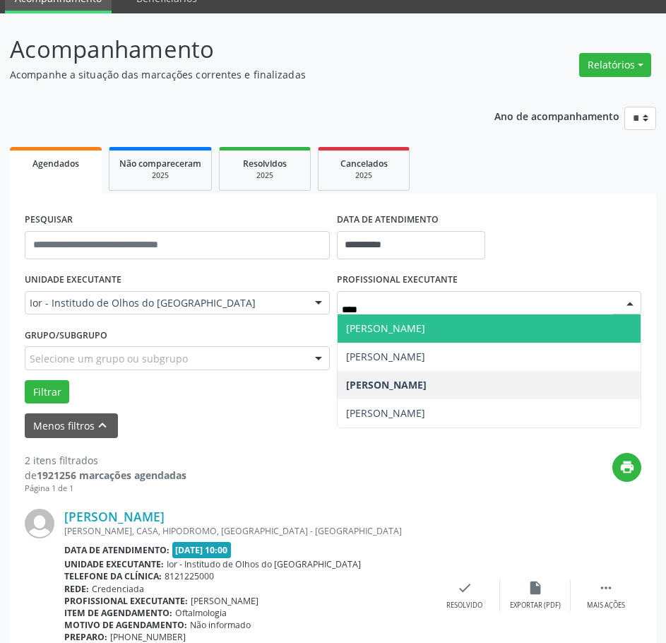
type input "*****"
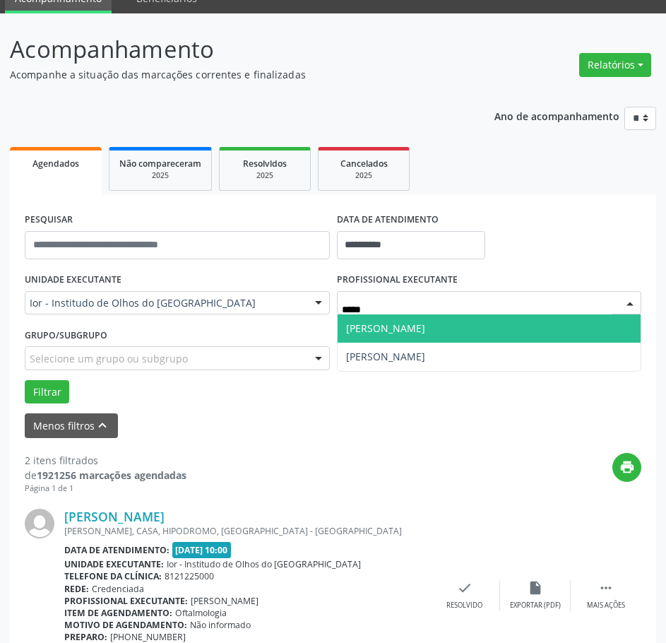
click at [435, 330] on span "[PERSON_NAME]" at bounding box center [490, 328] width 304 height 28
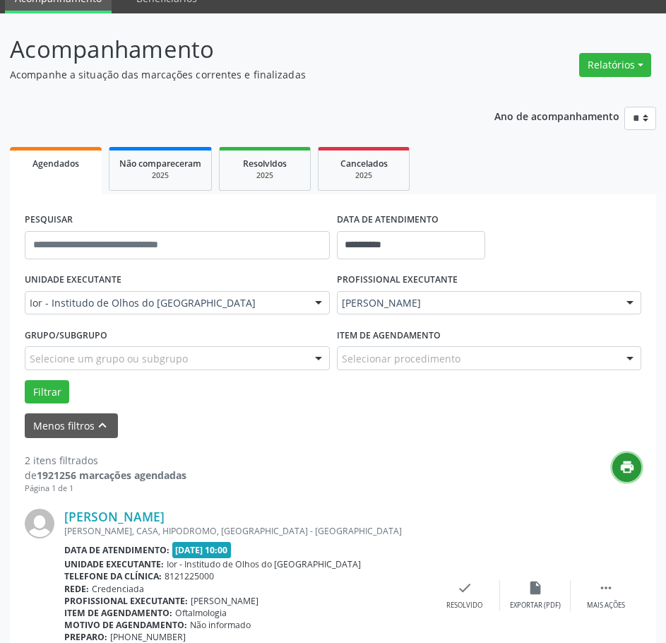
click at [625, 470] on icon "print" at bounding box center [628, 467] width 16 height 16
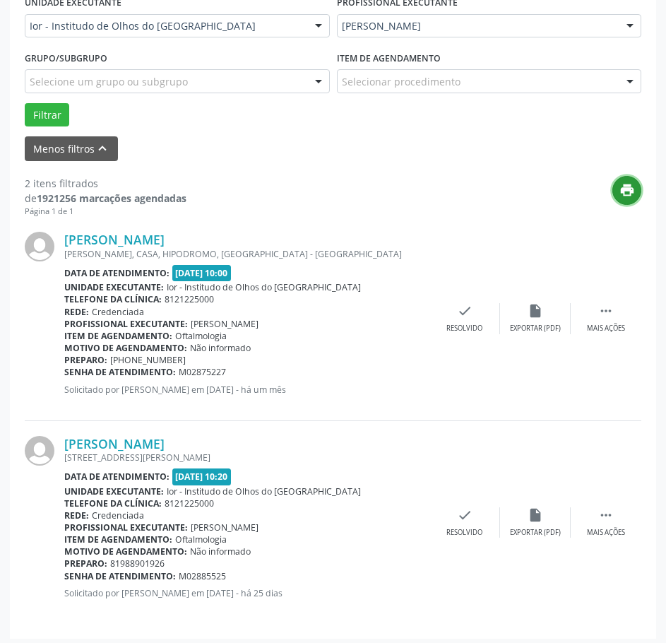
scroll to position [347, 0]
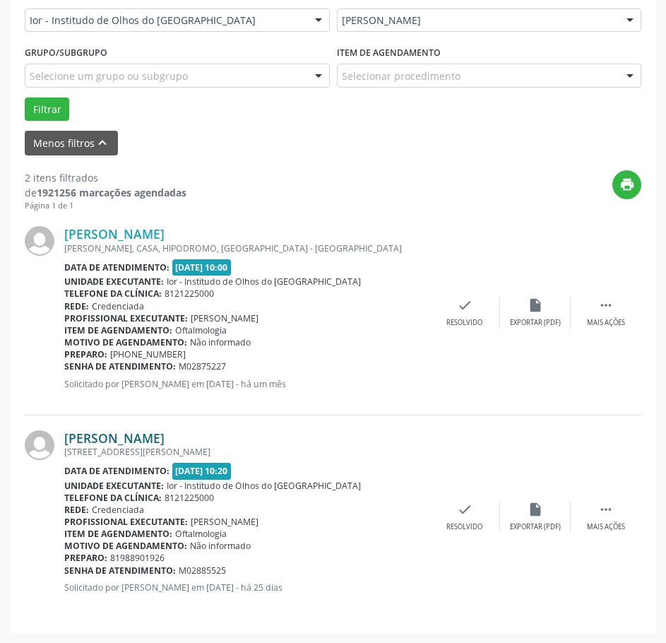
click at [155, 438] on link "[PERSON_NAME]" at bounding box center [114, 438] width 100 height 16
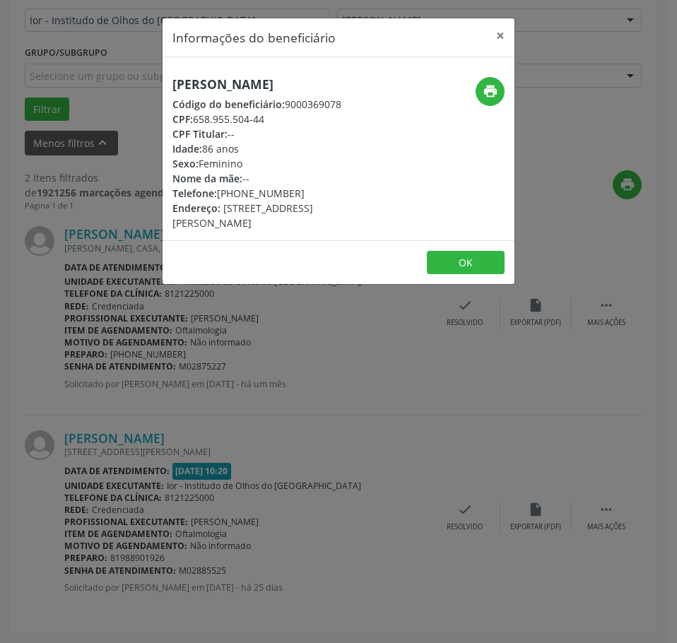
click at [249, 86] on h5 "[PERSON_NAME]" at bounding box center [279, 84] width 215 height 15
click at [337, 419] on div "Informações do beneficiário × [PERSON_NAME] Código do beneficiário: 9000369078 …" at bounding box center [338, 321] width 677 height 643
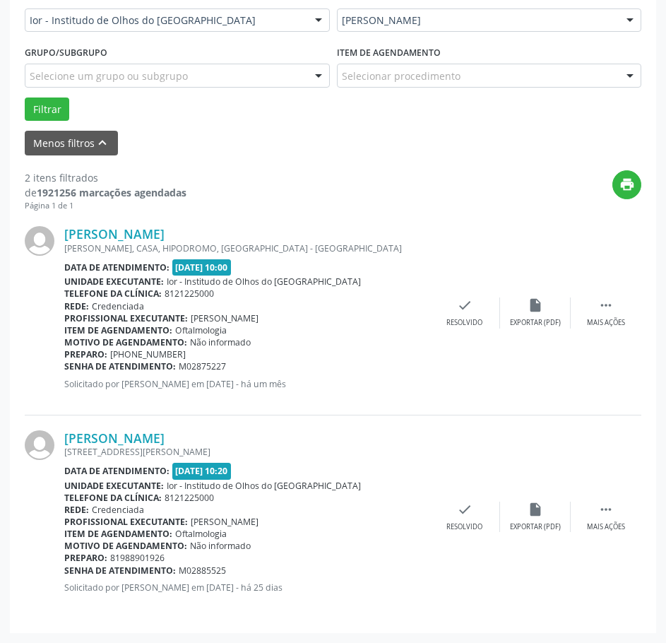
drag, startPoint x: 240, startPoint y: 571, endPoint x: 65, endPoint y: 570, distance: 175.2
click at [65, 570] on div "Senha de atendimento: M02885525" at bounding box center [246, 571] width 365 height 12
click at [39, 112] on button "Filtrar" at bounding box center [47, 110] width 45 height 24
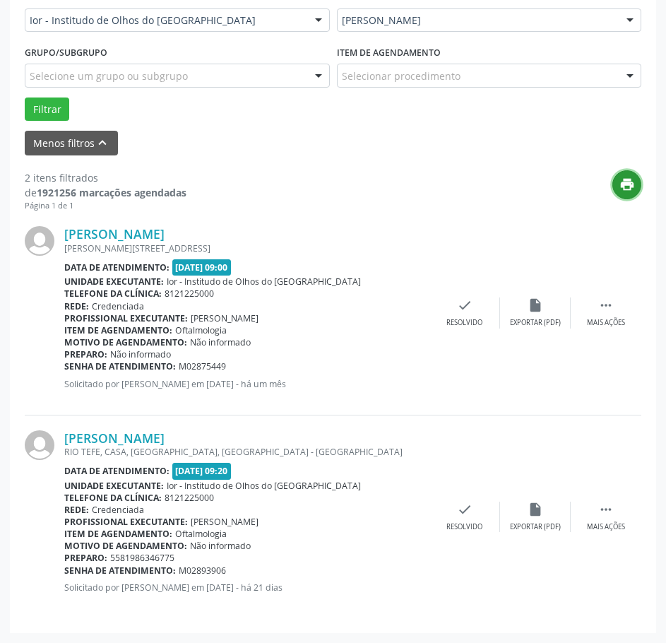
click at [628, 185] on icon "print" at bounding box center [628, 185] width 16 height 16
click at [383, 134] on div "Menos filtros keyboard_arrow_up" at bounding box center [333, 143] width 624 height 25
click at [165, 437] on link "[PERSON_NAME]" at bounding box center [114, 438] width 100 height 16
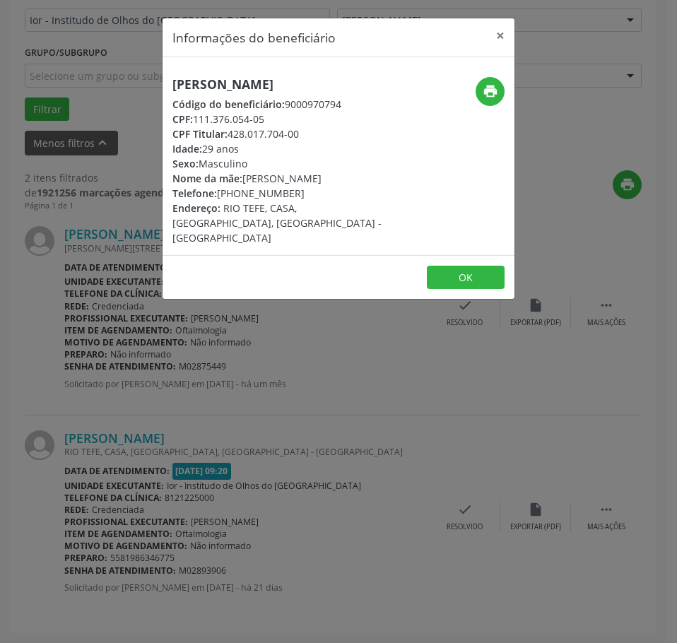
drag, startPoint x: 269, startPoint y: 116, endPoint x: 196, endPoint y: 120, distance: 72.9
click at [196, 120] on div "CPF: 111.376.054-05" at bounding box center [279, 119] width 215 height 15
click at [266, 381] on div "Informações do beneficiário × [PERSON_NAME] Código do beneficiário: 9000970794 …" at bounding box center [338, 321] width 677 height 643
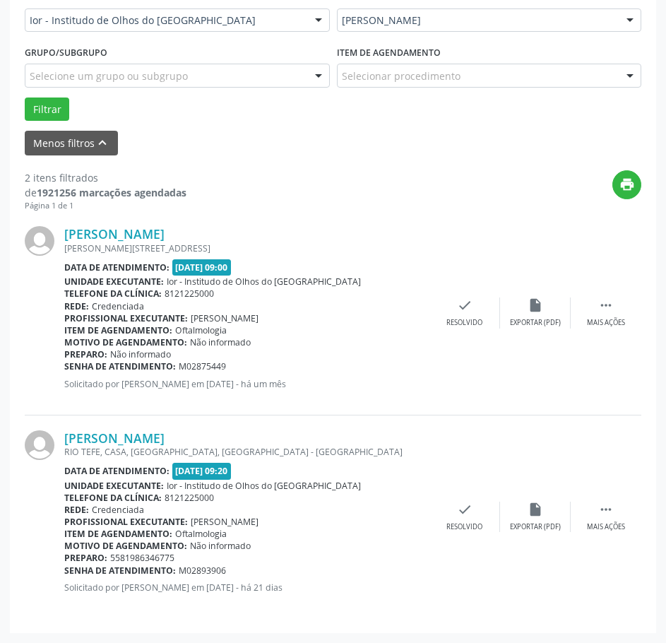
drag, startPoint x: 228, startPoint y: 576, endPoint x: 66, endPoint y: 569, distance: 162.7
click at [66, 569] on div "Senha de atendimento: M02893906" at bounding box center [246, 571] width 365 height 12
click at [165, 233] on link "[PERSON_NAME]" at bounding box center [114, 234] width 100 height 16
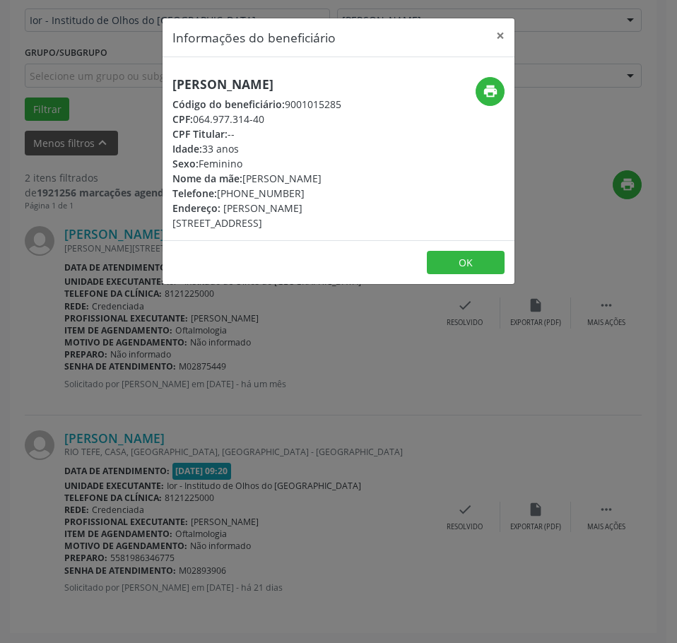
drag, startPoint x: 269, startPoint y: 136, endPoint x: 191, endPoint y: 132, distance: 77.8
click at [191, 126] on div "CPF: 064.977.314-40" at bounding box center [279, 119] width 215 height 15
click at [103, 341] on div "Informações do beneficiário × [PERSON_NAME] Código do beneficiário: 9001015285 …" at bounding box center [338, 321] width 677 height 643
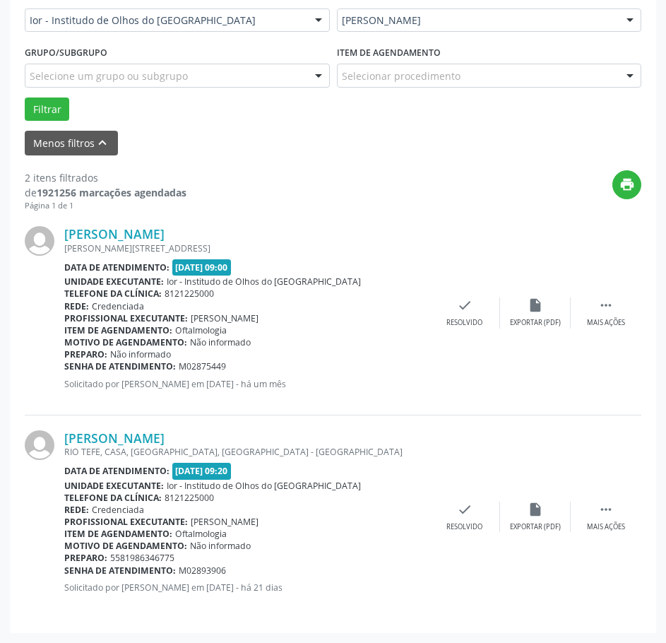
drag, startPoint x: 228, startPoint y: 368, endPoint x: 64, endPoint y: 364, distance: 164.0
click at [64, 364] on div "Senha de atendimento: M02875449" at bounding box center [246, 366] width 365 height 12
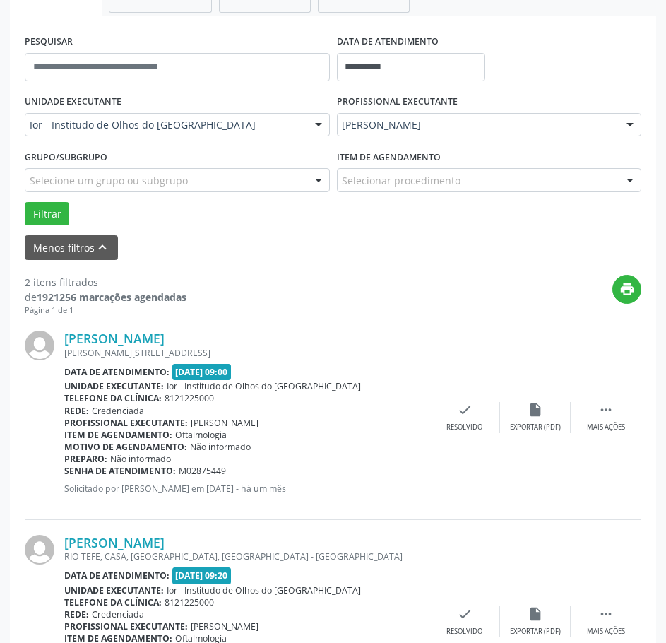
scroll to position [64, 0]
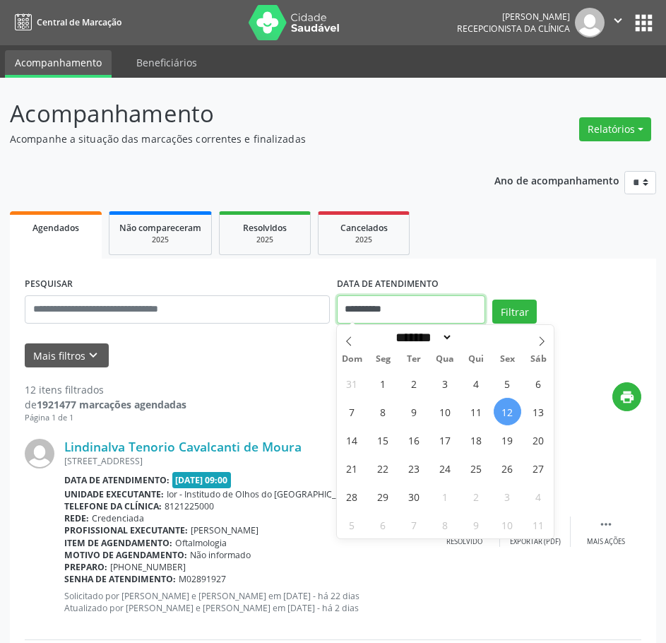
drag, startPoint x: 422, startPoint y: 305, endPoint x: 334, endPoint y: 295, distance: 88.8
click at [319, 305] on div "**********" at bounding box center [333, 303] width 624 height 60
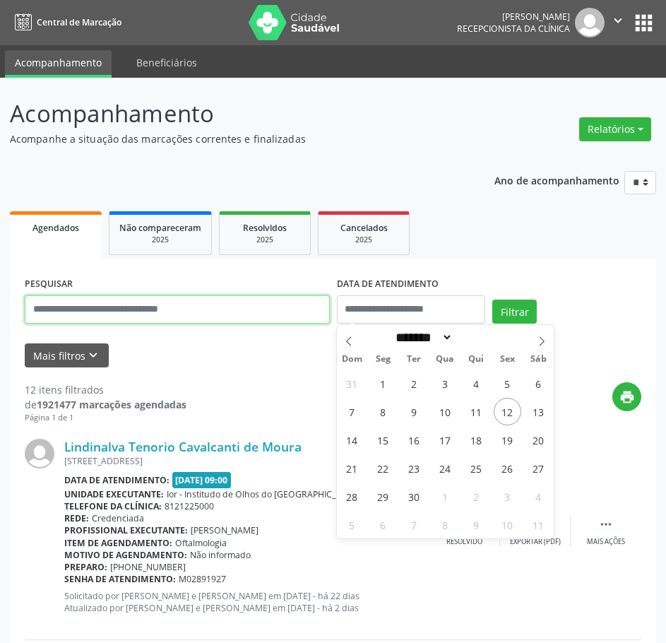
click at [310, 312] on input "text" at bounding box center [177, 309] width 305 height 28
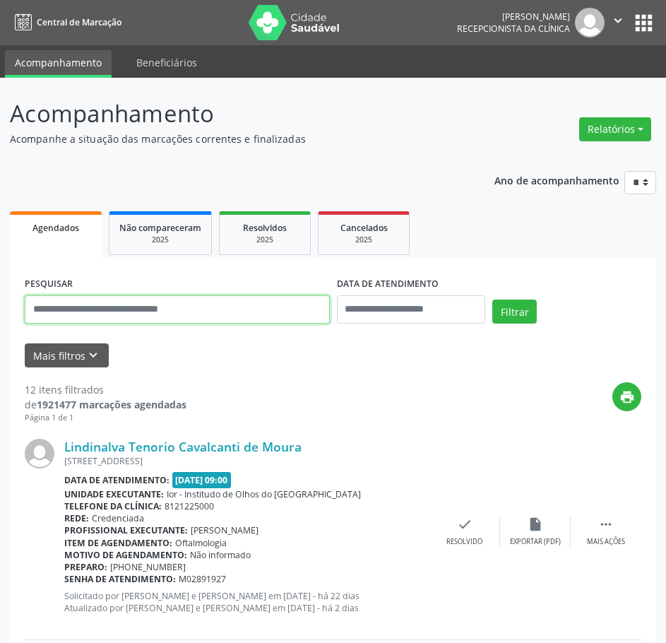
paste input "**********"
type input "**********"
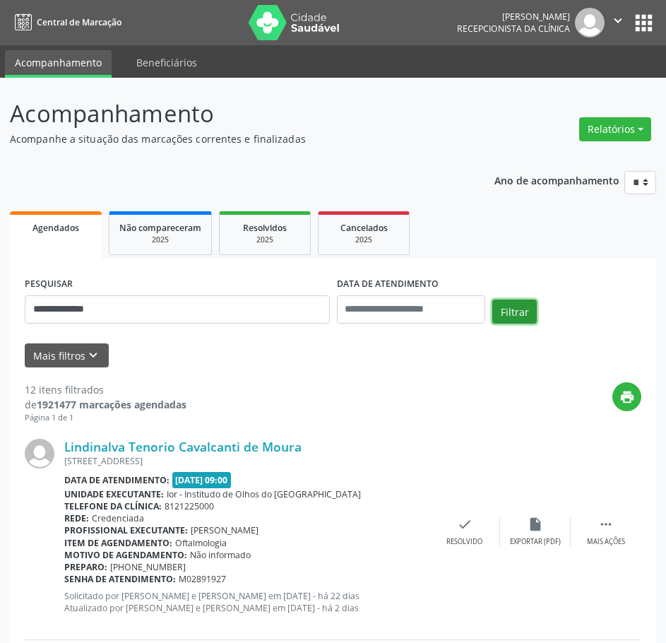
click at [502, 314] on button "Filtrar" at bounding box center [514, 312] width 45 height 24
